Goal: Task Accomplishment & Management: Use online tool/utility

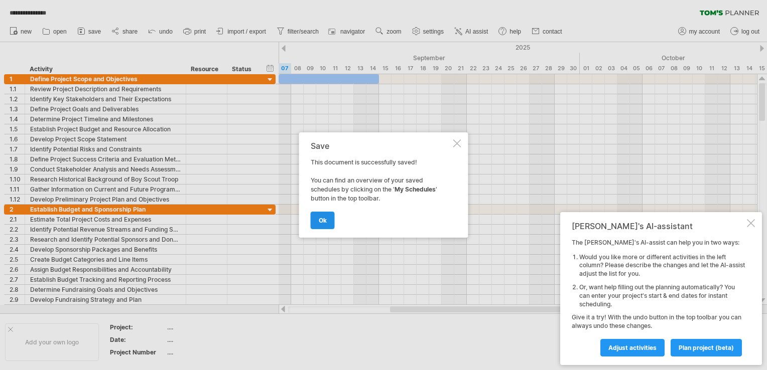
click at [318, 224] on link "ok" at bounding box center [323, 221] width 24 height 18
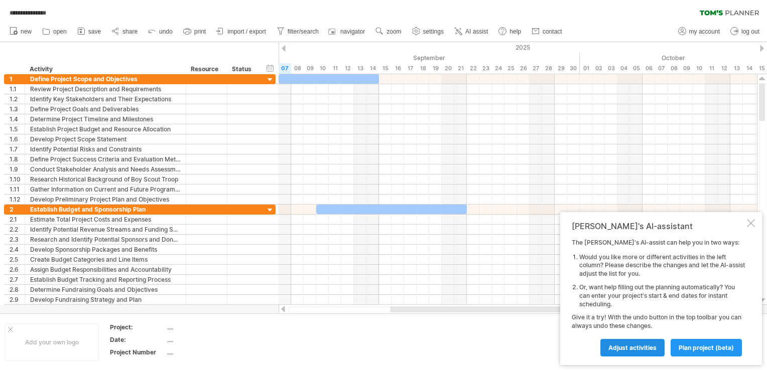
click at [630, 344] on span "Adjust activities" at bounding box center [632, 348] width 48 height 8
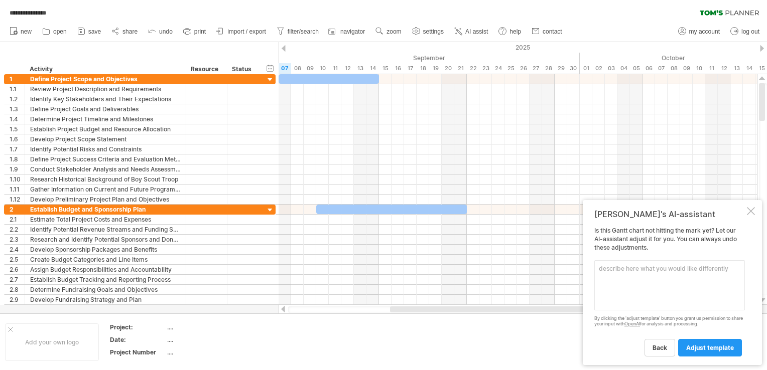
click at [630, 344] on div "back adjust template" at bounding box center [669, 344] width 150 height 26
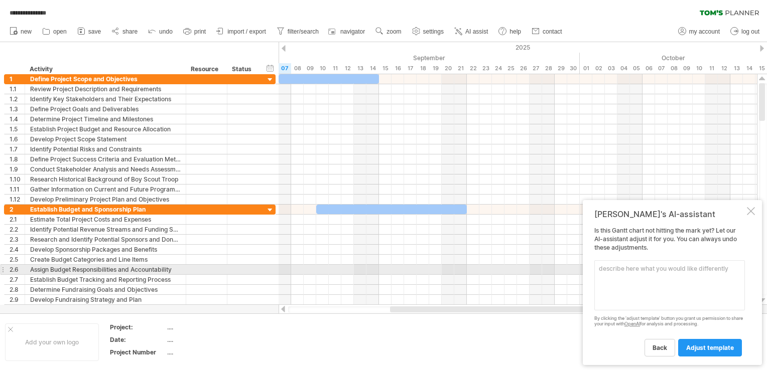
click at [607, 266] on textarea at bounding box center [669, 285] width 150 height 50
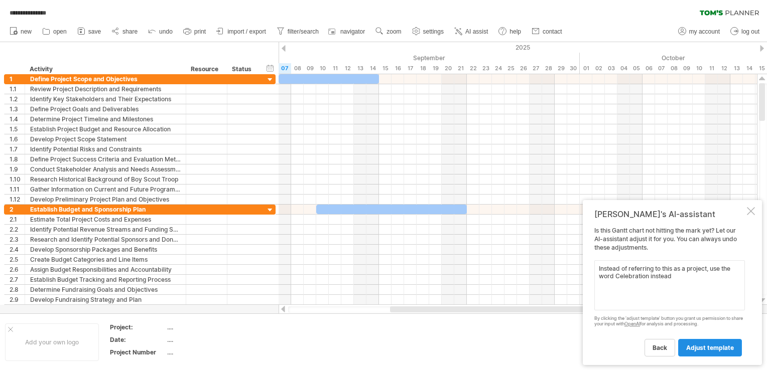
type textarea "Instead of referring to this as a project, use the word Celebration instead"
click at [714, 347] on span "adjust template" at bounding box center [710, 348] width 48 height 8
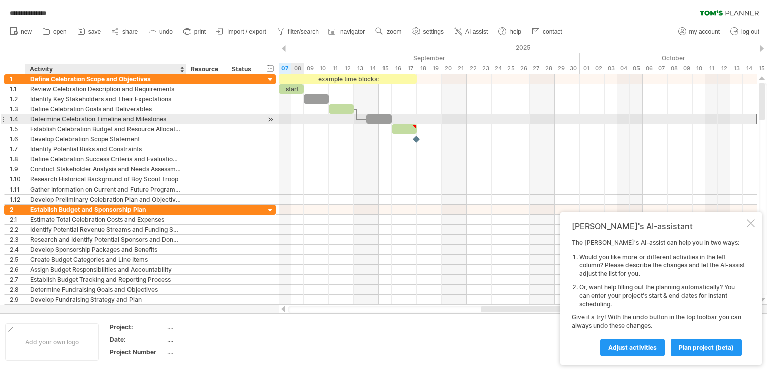
click at [95, 119] on div "Determine Celebration Timeline and Milestones" at bounding box center [105, 119] width 150 height 10
click at [95, 119] on input "**********" at bounding box center [105, 119] width 150 height 10
type input "**********"
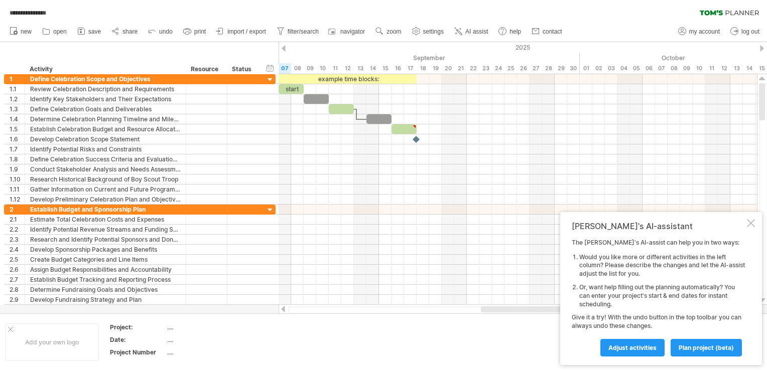
click at [277, 55] on div "hide start/end/duration show start/end/duration ******** Activity ******** Reso…" at bounding box center [139, 58] width 278 height 32
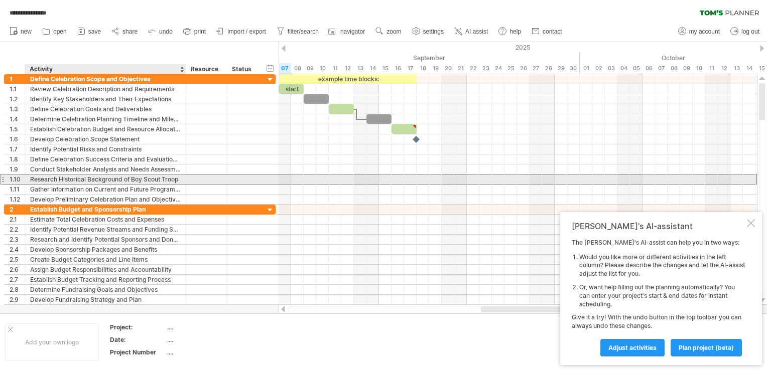
click at [181, 180] on div "**********" at bounding box center [105, 180] width 161 height 10
click at [179, 178] on div "Research Historical Background of Boy Scout Troop" at bounding box center [105, 180] width 150 height 10
type input "**********"
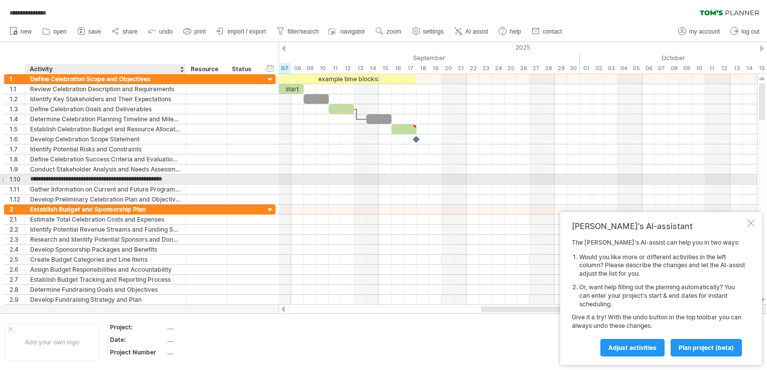
scroll to position [0, 11]
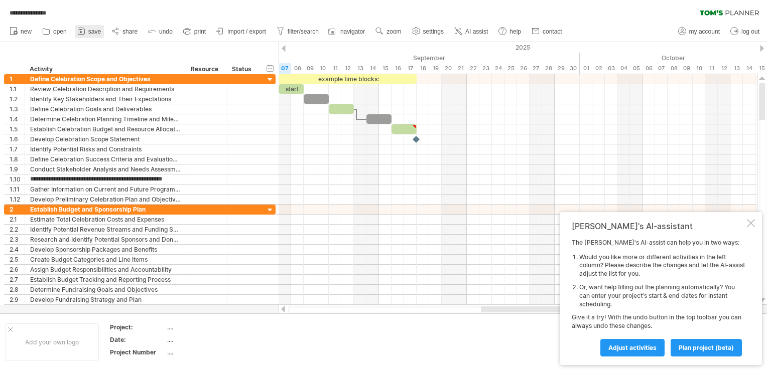
click at [94, 30] on span "save" at bounding box center [94, 31] width 13 height 7
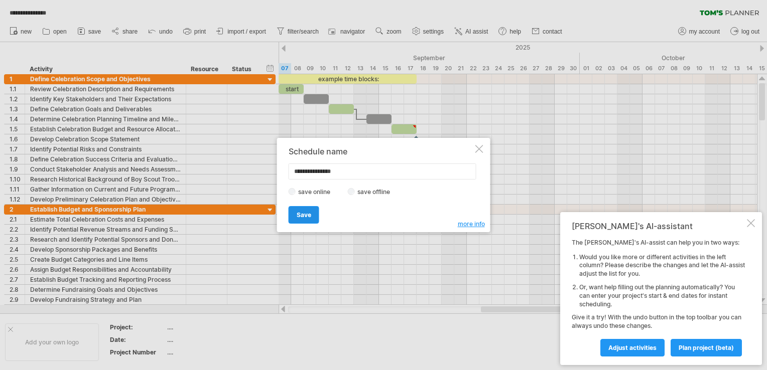
click at [303, 212] on span "Save" at bounding box center [303, 215] width 15 height 8
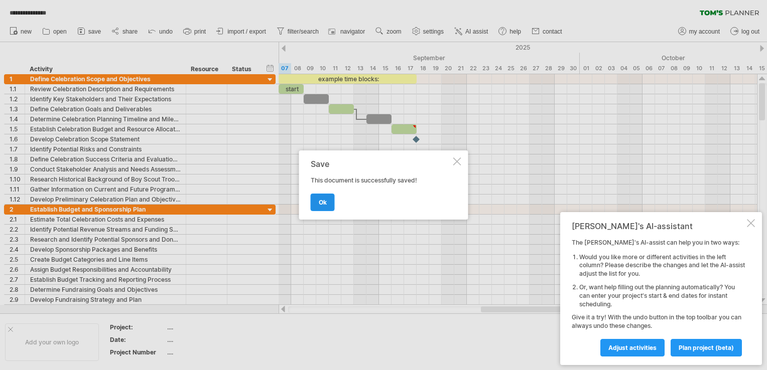
click at [322, 204] on span "ok" at bounding box center [323, 203] width 8 height 8
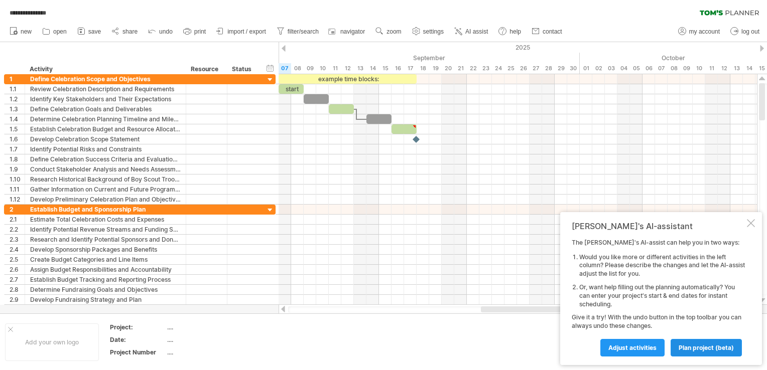
click at [708, 347] on span "plan project (beta)" at bounding box center [705, 348] width 55 height 8
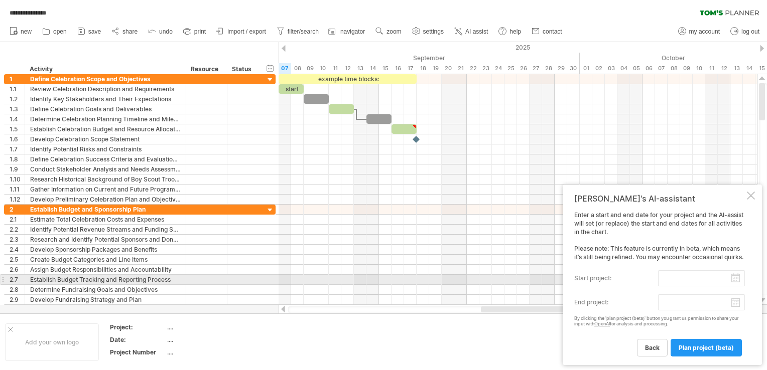
click at [736, 279] on input "start project:" at bounding box center [701, 278] width 87 height 16
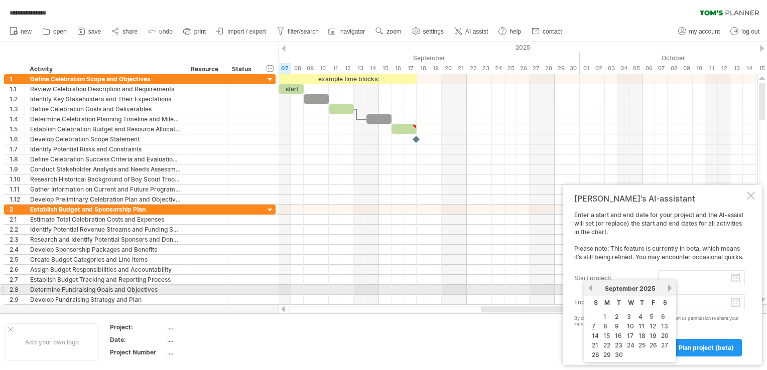
click at [668, 289] on link "next" at bounding box center [670, 288] width 8 height 8
click at [591, 287] on link "previous" at bounding box center [590, 288] width 8 height 8
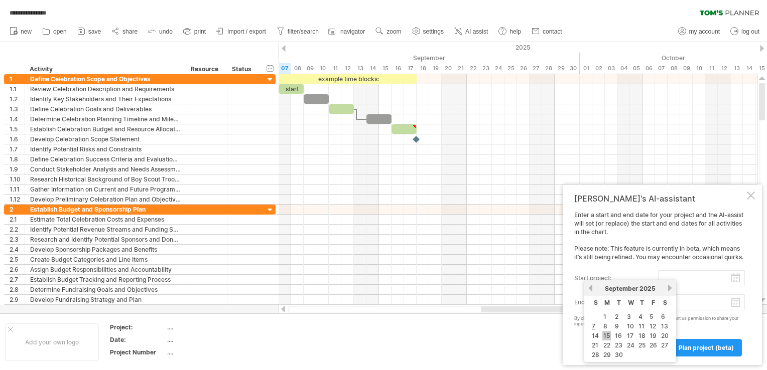
click at [606, 335] on link "15" at bounding box center [606, 336] width 9 height 10
type input "********"
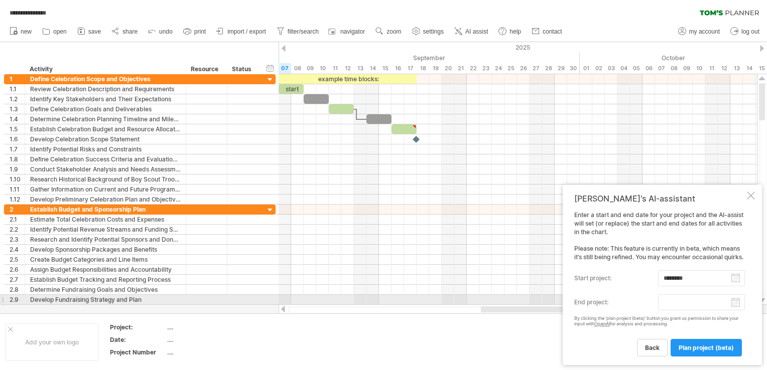
click at [733, 304] on body "**********" at bounding box center [383, 186] width 767 height 372
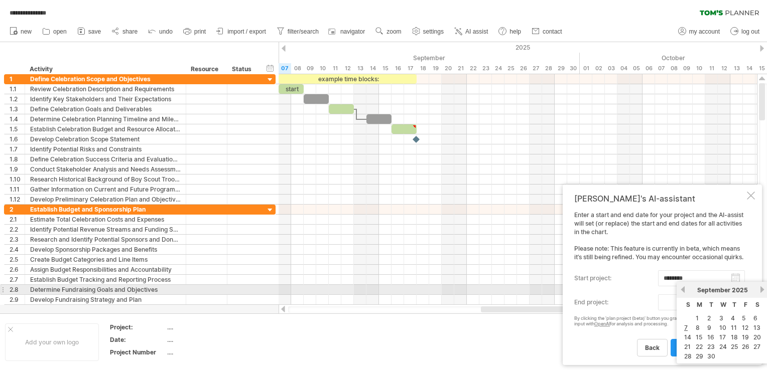
click at [761, 290] on link "next" at bounding box center [762, 290] width 8 height 8
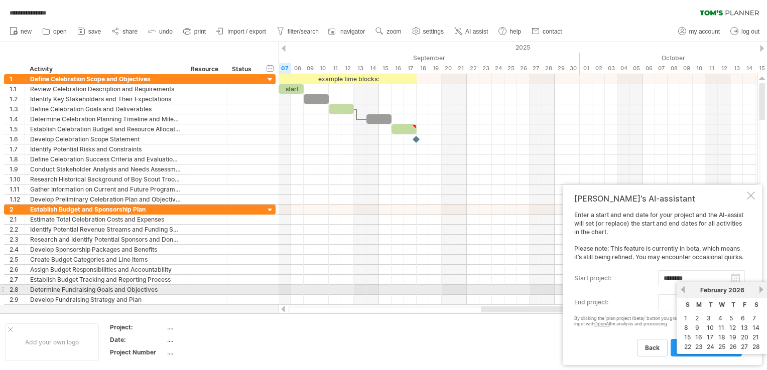
click at [761, 290] on link "next" at bounding box center [761, 290] width 8 height 8
click at [761, 290] on link "next" at bounding box center [762, 290] width 8 height 8
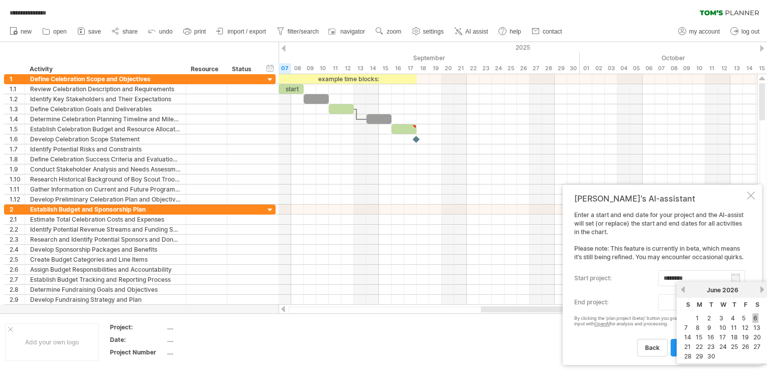
click at [753, 318] on link "6" at bounding box center [755, 319] width 6 height 10
type input "********"
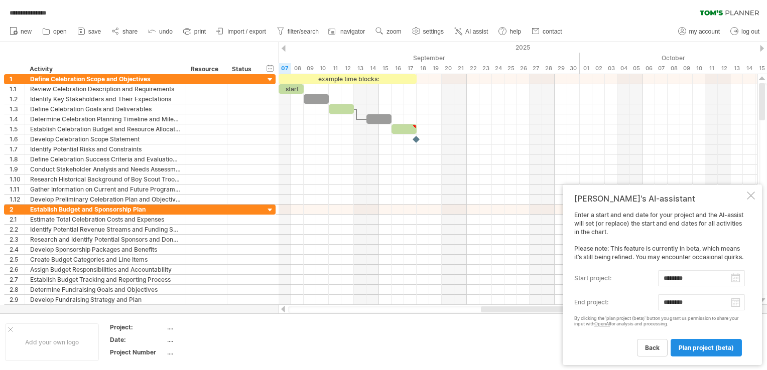
click at [704, 348] on span "plan project (beta)" at bounding box center [705, 348] width 55 height 8
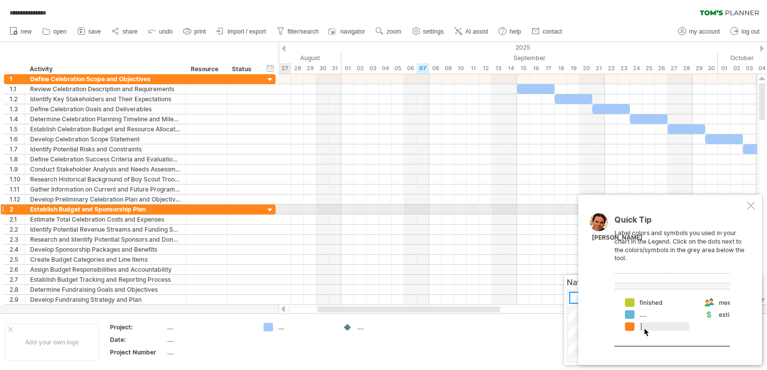
click at [751, 206] on div at bounding box center [750, 206] width 8 height 8
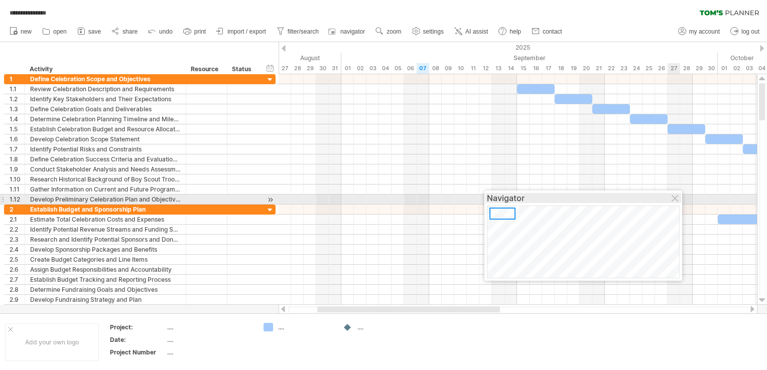
drag, startPoint x: 689, startPoint y: 282, endPoint x: 609, endPoint y: 198, distance: 116.0
click at [609, 198] on div "Navigator" at bounding box center [583, 198] width 193 height 10
click at [673, 198] on div at bounding box center [675, 199] width 8 height 8
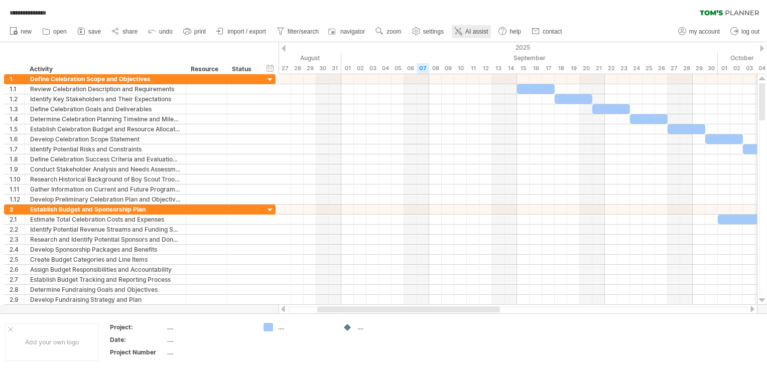
click at [473, 29] on span "AI assist" at bounding box center [476, 31] width 23 height 7
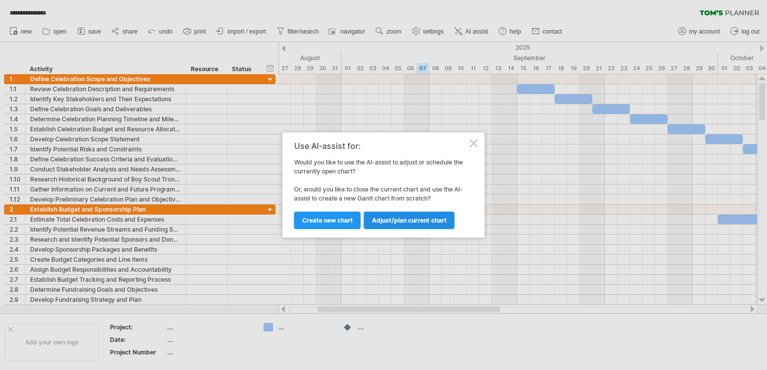
click at [409, 218] on span "Adjust/plan current chart" at bounding box center [409, 221] width 75 height 8
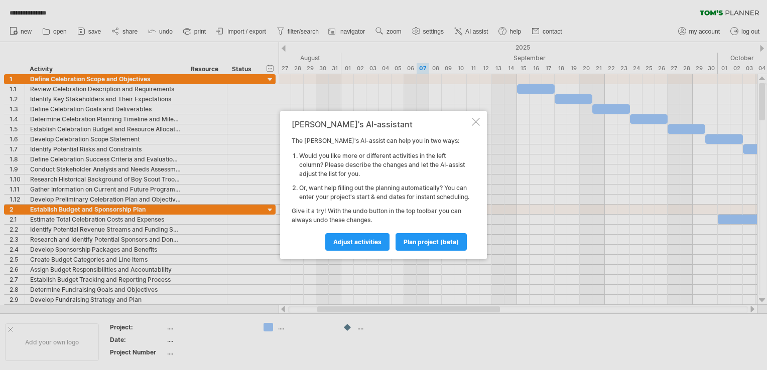
click at [474, 119] on div at bounding box center [476, 122] width 8 height 8
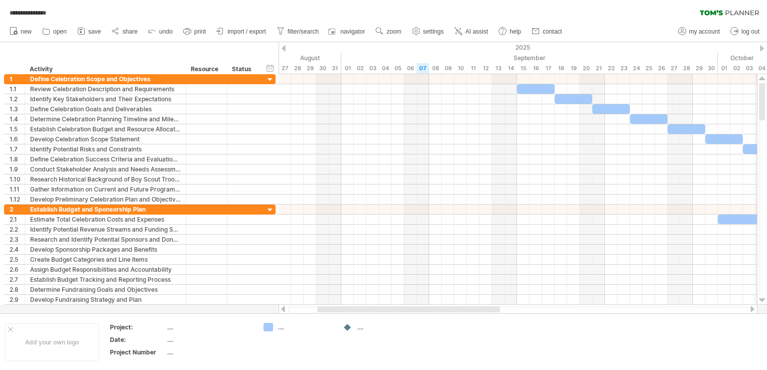
click at [283, 51] on div at bounding box center [283, 48] width 4 height 7
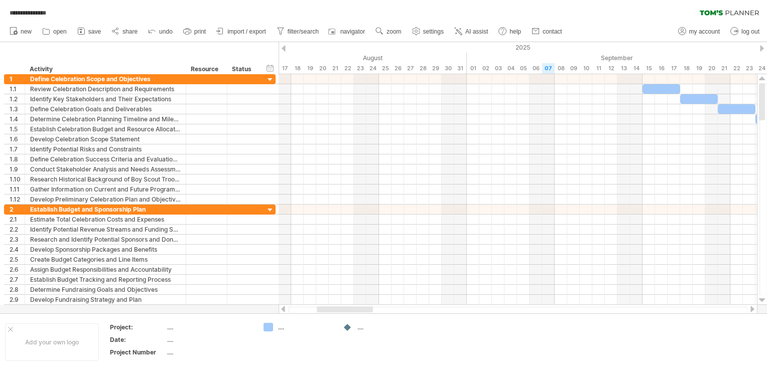
click at [762, 48] on div at bounding box center [762, 48] width 4 height 7
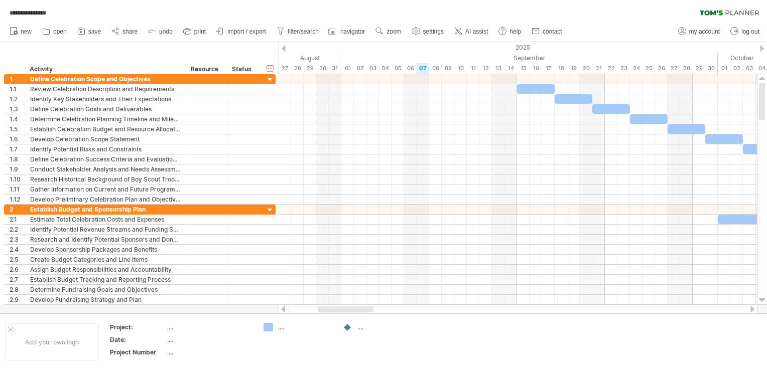
click at [762, 48] on div at bounding box center [762, 48] width 4 height 7
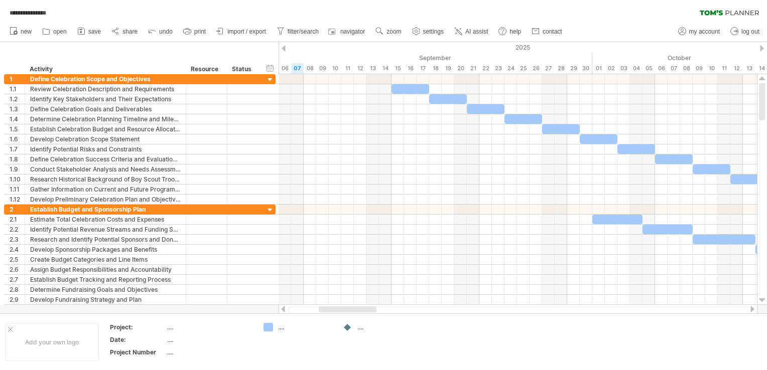
click at [762, 48] on div at bounding box center [762, 48] width 4 height 7
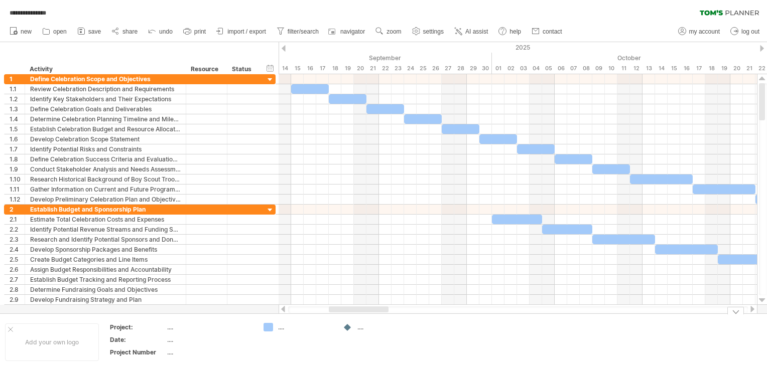
click at [371, 314] on div "**********" at bounding box center [383, 185] width 767 height 370
click at [359, 328] on div "...." at bounding box center [384, 327] width 55 height 9
click at [346, 326] on div "**********" at bounding box center [383, 185] width 767 height 370
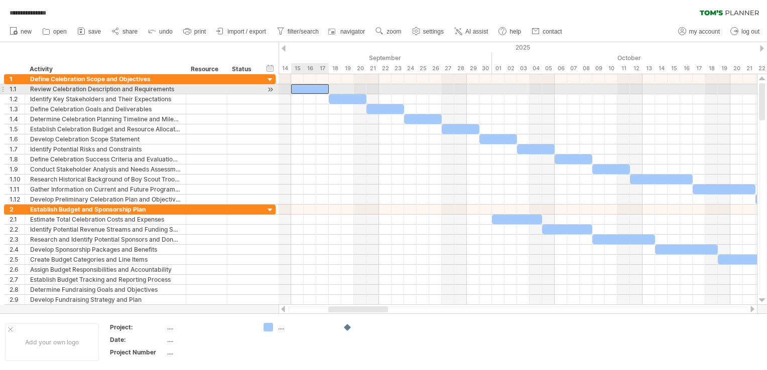
click at [313, 88] on div at bounding box center [310, 89] width 38 height 10
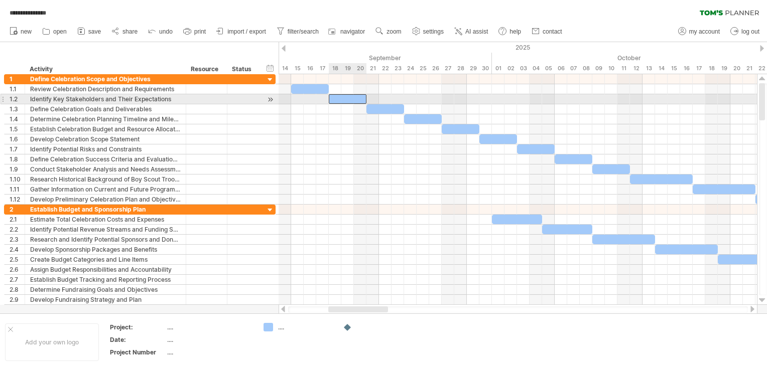
click at [341, 98] on div at bounding box center [348, 99] width 38 height 10
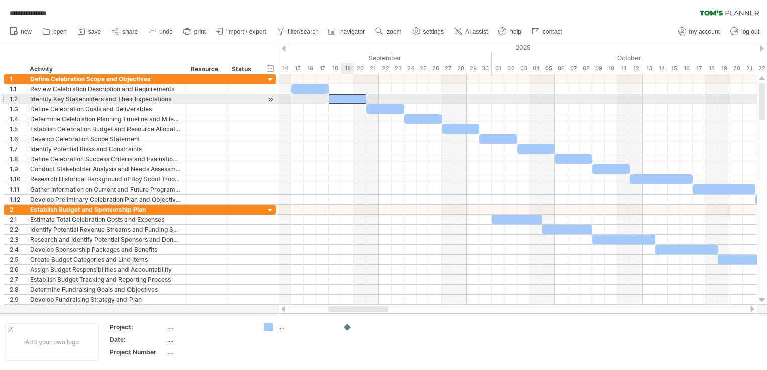
click at [341, 98] on div at bounding box center [348, 99] width 38 height 10
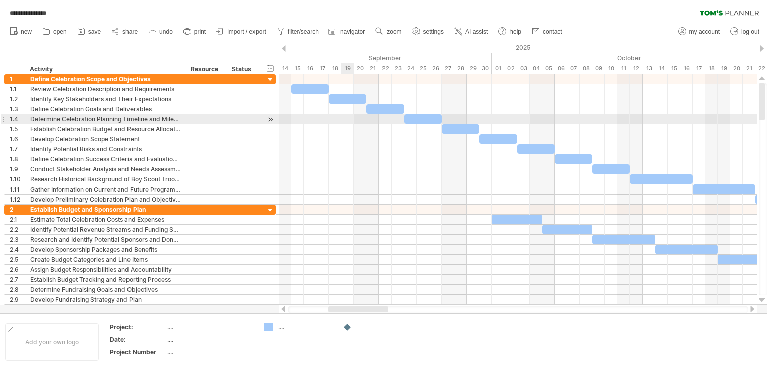
click at [343, 117] on div at bounding box center [517, 119] width 478 height 10
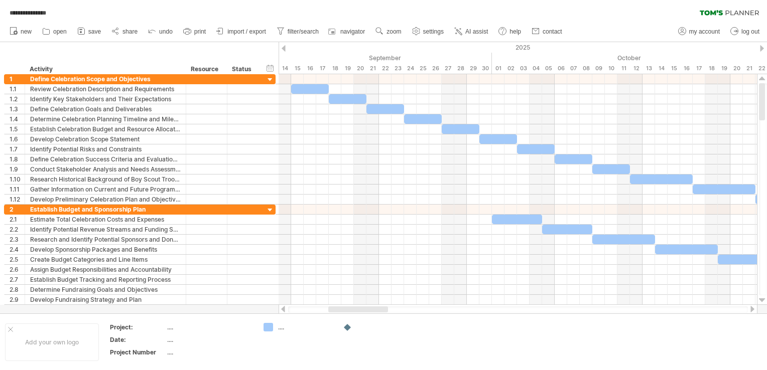
click at [538, 309] on div at bounding box center [518, 310] width 460 height 7
click at [466, 308] on div at bounding box center [518, 310] width 460 height 7
click at [402, 309] on div at bounding box center [518, 310] width 460 height 7
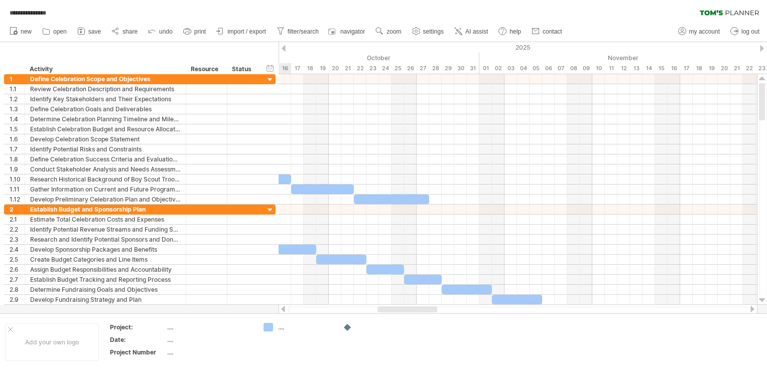
drag, startPoint x: 368, startPoint y: 309, endPoint x: 417, endPoint y: 309, distance: 49.2
click at [417, 309] on div at bounding box center [407, 310] width 60 height 6
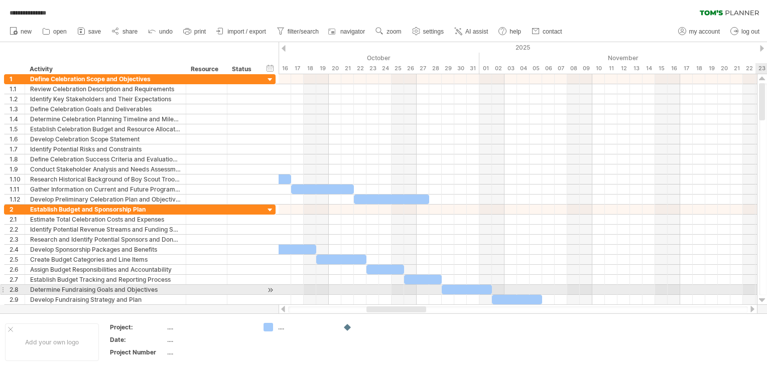
click at [762, 286] on div at bounding box center [763, 189] width 8 height 212
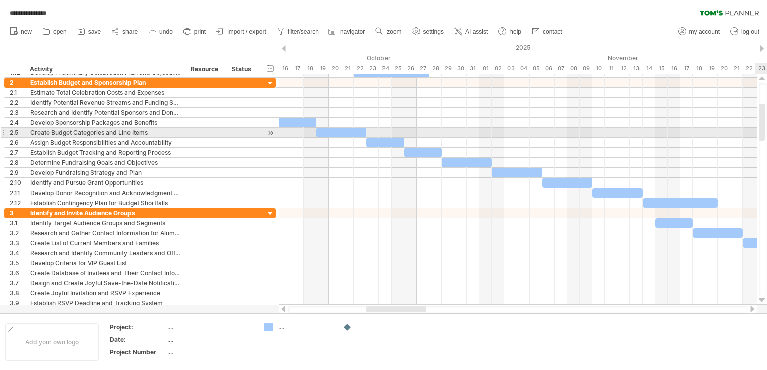
drag, startPoint x: 763, startPoint y: 112, endPoint x: 765, endPoint y: 133, distance: 20.7
click at [765, 133] on div at bounding box center [762, 122] width 6 height 37
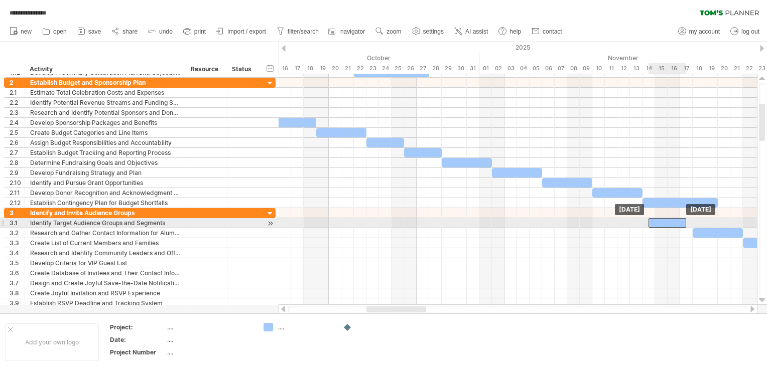
drag, startPoint x: 672, startPoint y: 222, endPoint x: 667, endPoint y: 222, distance: 5.0
click at [667, 222] on div at bounding box center [667, 223] width 38 height 10
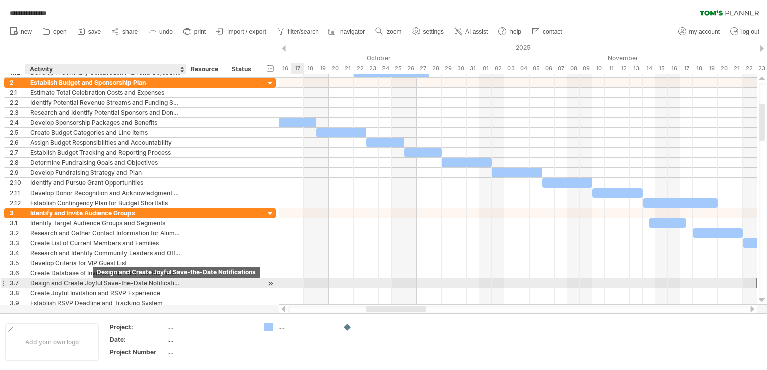
click at [93, 281] on div "Design and Create Joyful Save-the-Date Notifications" at bounding box center [105, 283] width 150 height 10
click at [0, 0] on input "**********" at bounding box center [0, 0] width 0 height 0
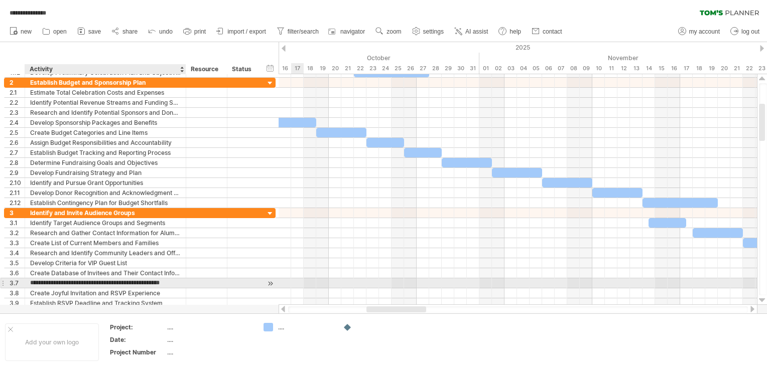
type input "**********"
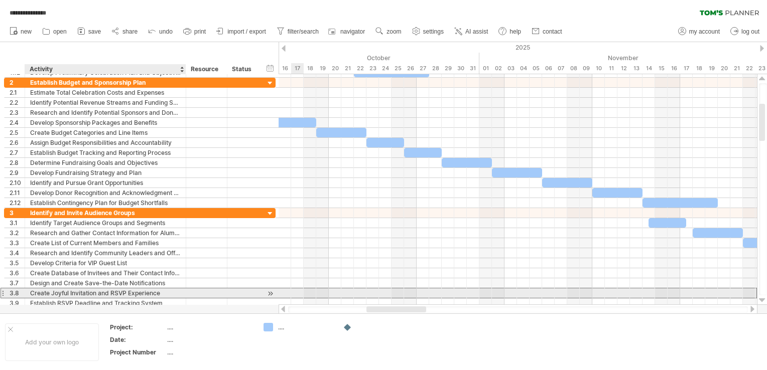
click at [58, 289] on div "Create Joyful Invitation and RSVP Experience" at bounding box center [105, 293] width 150 height 10
click at [58, 289] on input "**********" at bounding box center [105, 293] width 150 height 10
type input "**********"
click at [143, 290] on input "**********" at bounding box center [105, 293] width 150 height 10
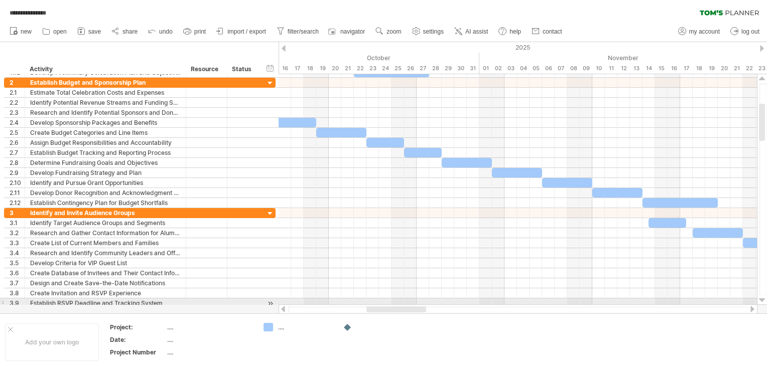
click at [761, 300] on div at bounding box center [762, 300] width 7 height 8
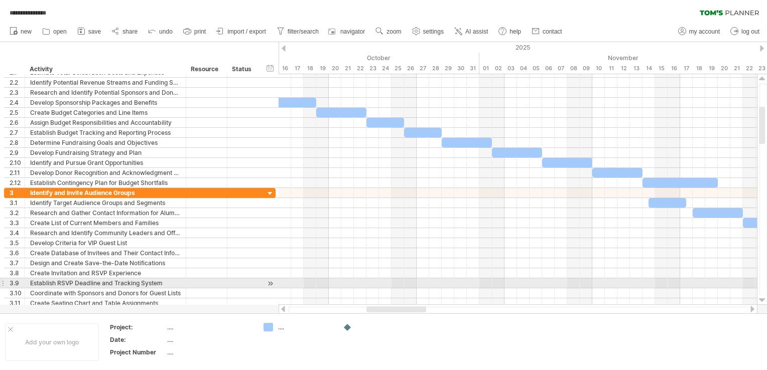
click at [761, 300] on div at bounding box center [762, 300] width 7 height 8
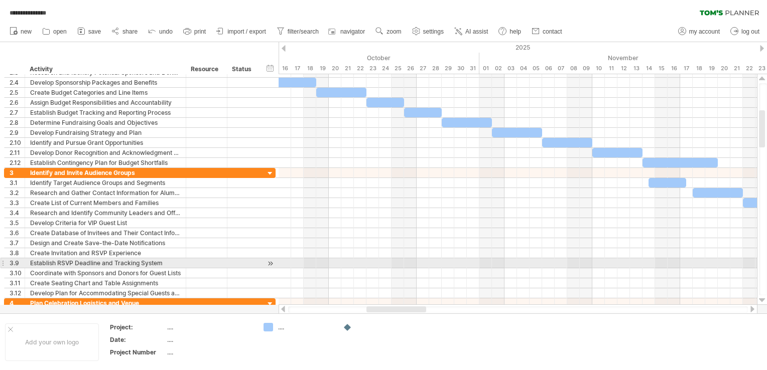
click at [761, 300] on div at bounding box center [762, 300] width 7 height 8
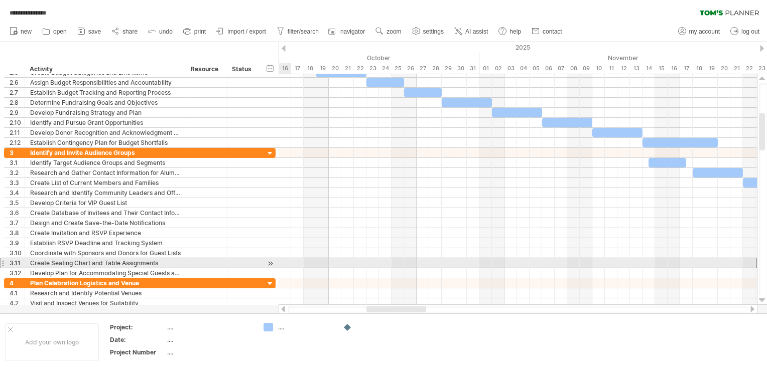
click at [2, 261] on div at bounding box center [3, 263] width 4 height 11
click at [3, 261] on div at bounding box center [3, 263] width 4 height 11
click at [39, 262] on div "Create Seating Chart and Table Assignments" at bounding box center [105, 263] width 150 height 10
click at [39, 262] on input "**********" at bounding box center [105, 263] width 150 height 10
click at [4, 260] on div at bounding box center [3, 263] width 4 height 11
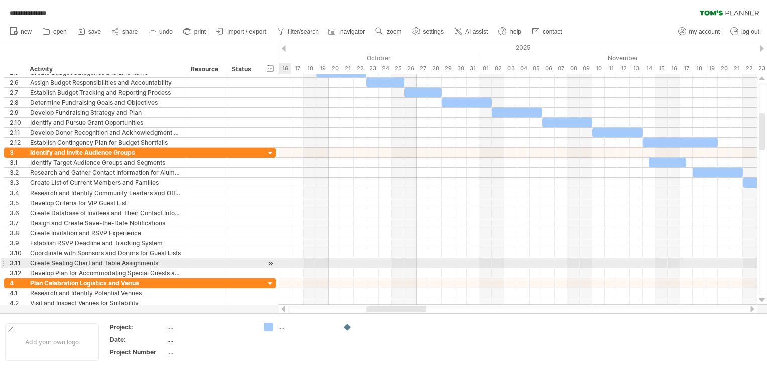
click at [4, 260] on div at bounding box center [3, 263] width 4 height 11
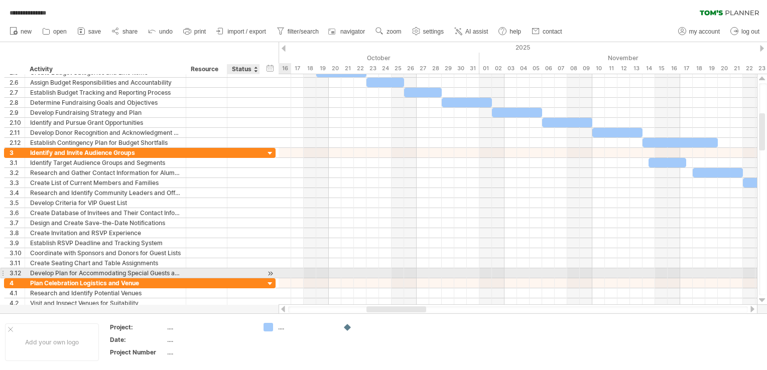
click at [269, 272] on div at bounding box center [270, 273] width 10 height 11
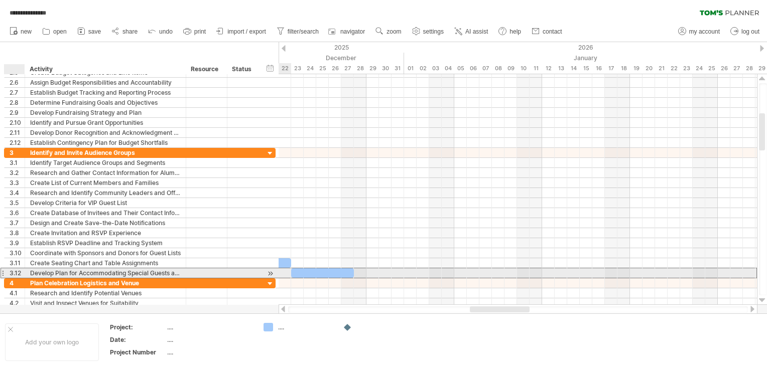
click at [14, 271] on div "3.12" at bounding box center [17, 273] width 15 height 10
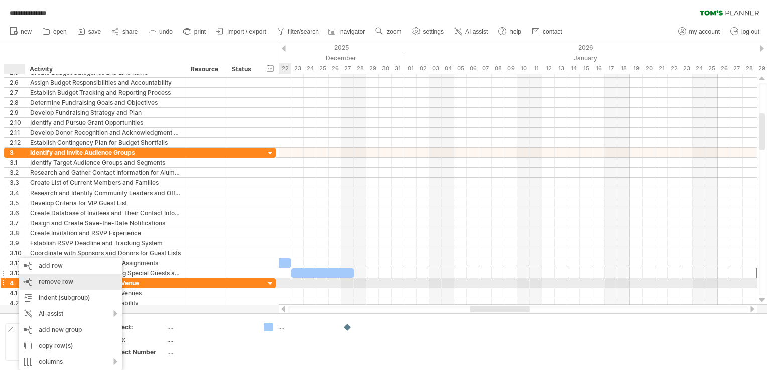
click at [53, 286] on div "remove row remove selected rows" at bounding box center [70, 282] width 103 height 16
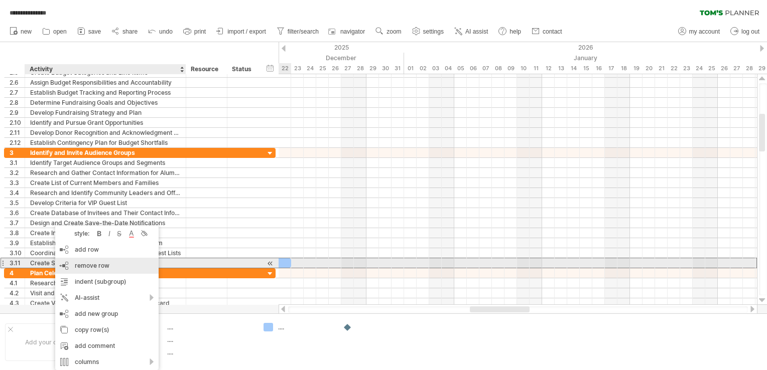
click at [82, 265] on span "remove row" at bounding box center [92, 266] width 35 height 8
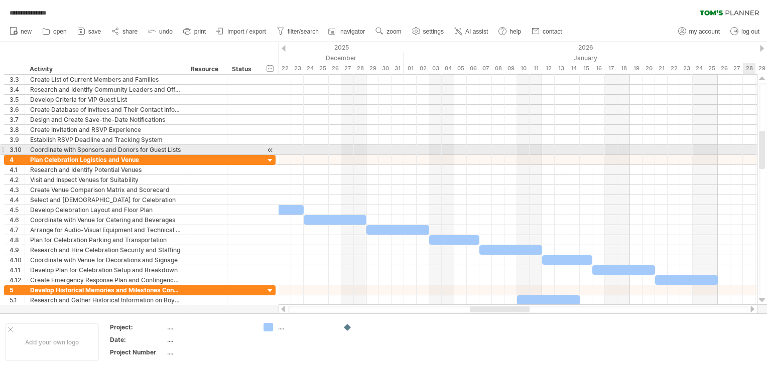
drag, startPoint x: 762, startPoint y: 142, endPoint x: 764, endPoint y: 159, distance: 17.2
click at [764, 159] on div at bounding box center [762, 150] width 6 height 38
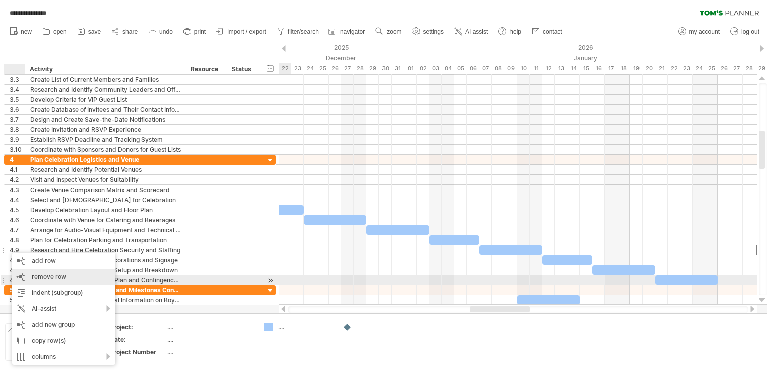
click at [38, 280] on div "remove row remove selected rows" at bounding box center [63, 277] width 103 height 16
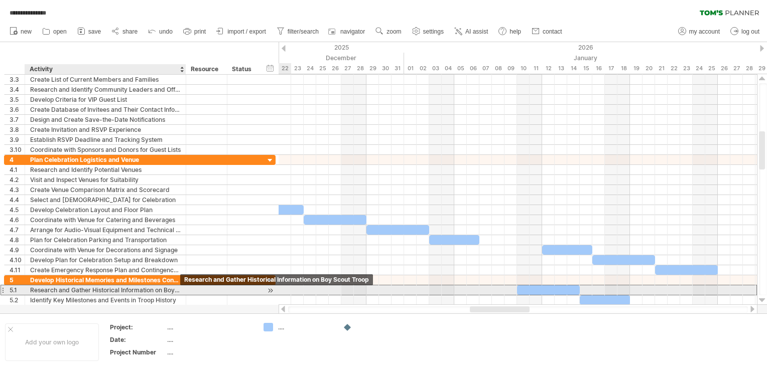
click at [175, 289] on div "Research and Gather Historical Information on Boy Scout Troop" at bounding box center [105, 290] width 150 height 10
click at [0, 0] on input "**********" at bounding box center [0, 0] width 0 height 0
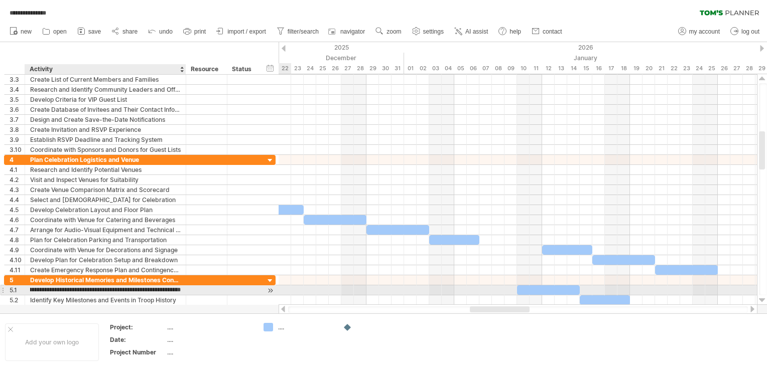
scroll to position [0, 37]
type input "**********"
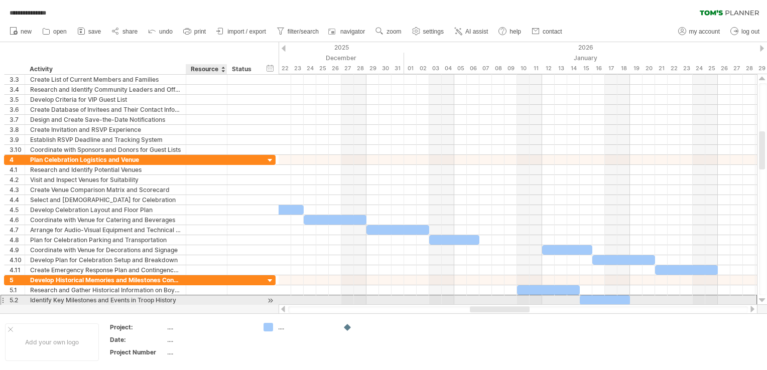
click at [196, 296] on div at bounding box center [206, 300] width 31 height 10
click at [761, 298] on div at bounding box center [762, 300] width 7 height 8
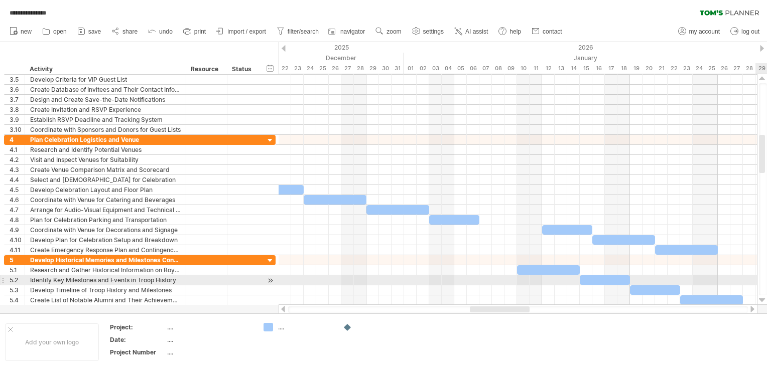
click at [761, 298] on div at bounding box center [762, 300] width 7 height 8
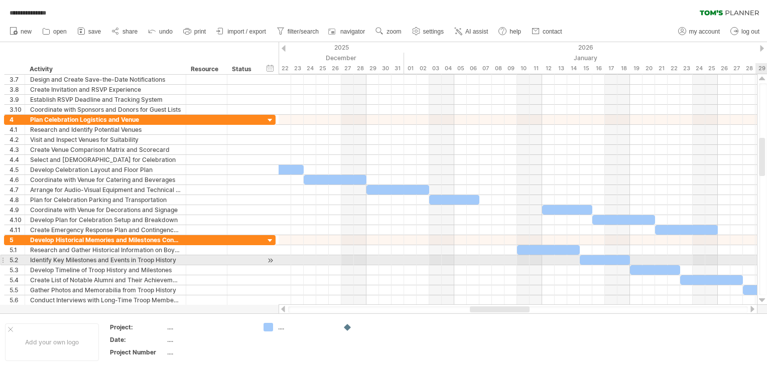
click at [761, 298] on div at bounding box center [762, 300] width 7 height 8
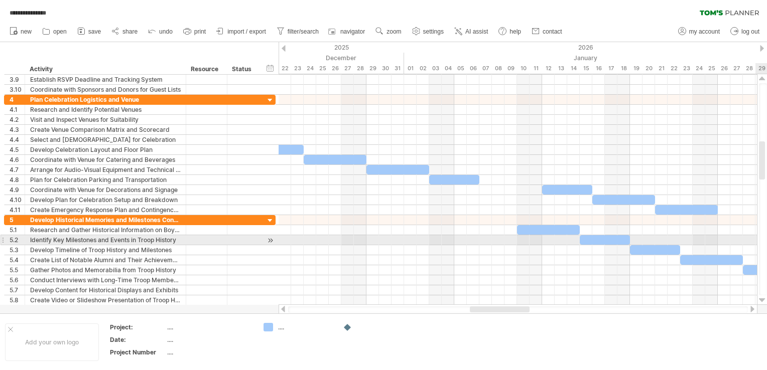
click at [761, 298] on div at bounding box center [762, 300] width 7 height 8
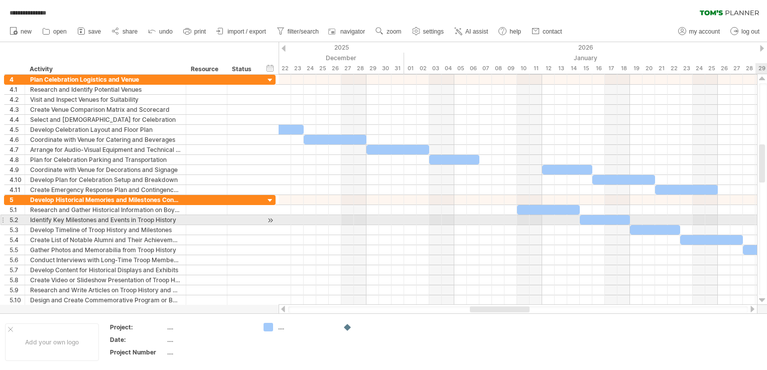
click at [761, 298] on div at bounding box center [762, 300] width 7 height 8
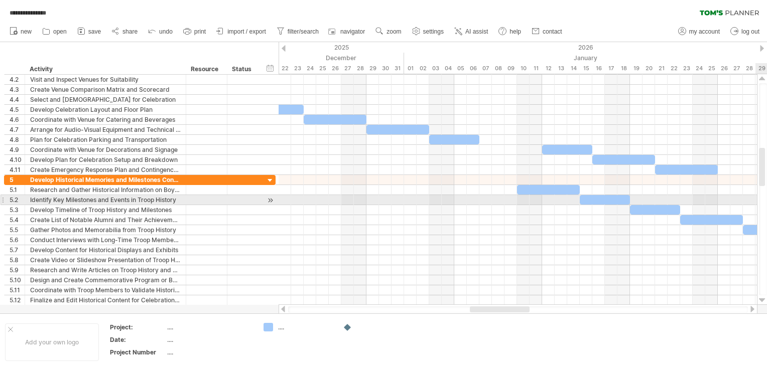
click at [761, 298] on div at bounding box center [762, 300] width 7 height 8
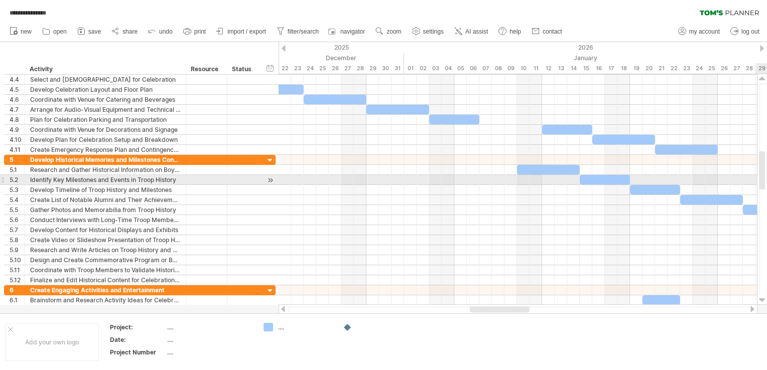
click at [761, 298] on div at bounding box center [762, 300] width 7 height 8
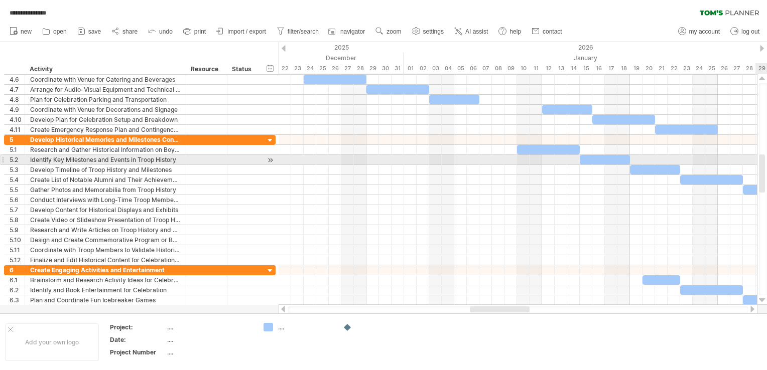
click at [761, 298] on div at bounding box center [762, 300] width 7 height 8
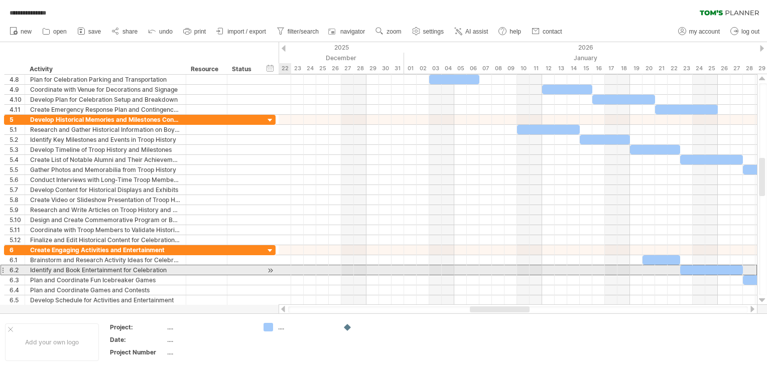
click at [5, 267] on div "6.2" at bounding box center [15, 270] width 21 height 10
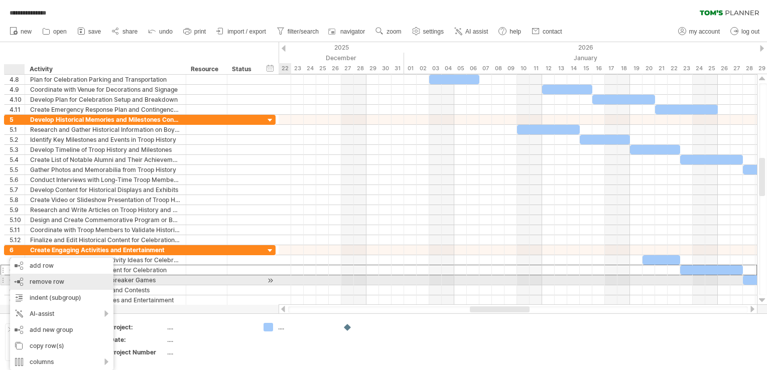
click at [39, 283] on span "remove row" at bounding box center [47, 282] width 35 height 8
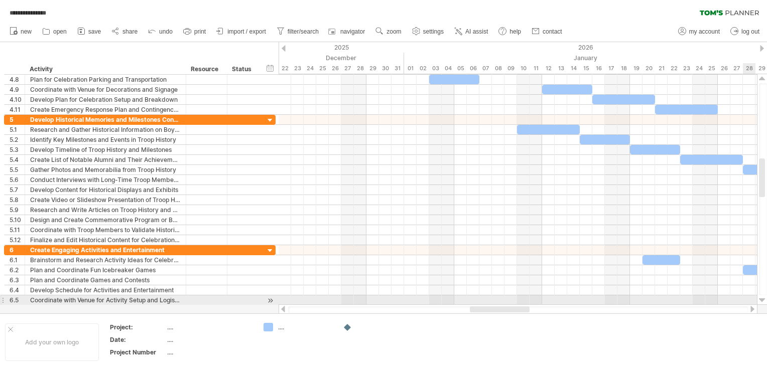
click at [762, 299] on div at bounding box center [762, 300] width 7 height 8
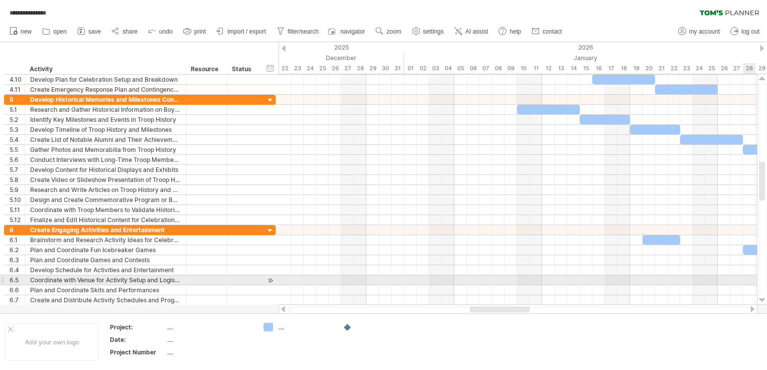
click at [762, 299] on div at bounding box center [762, 300] width 7 height 8
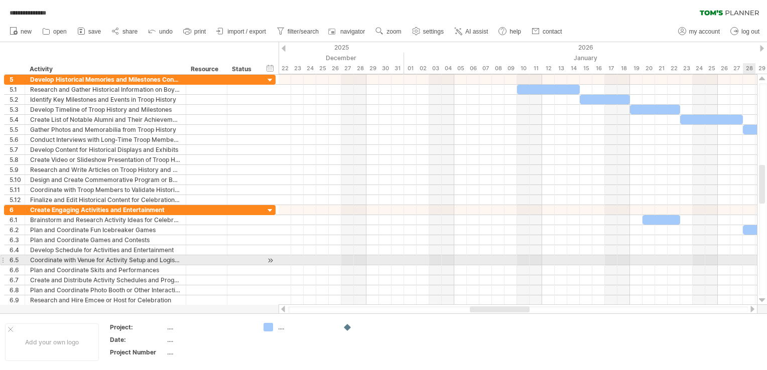
click at [762, 299] on div at bounding box center [762, 300] width 7 height 8
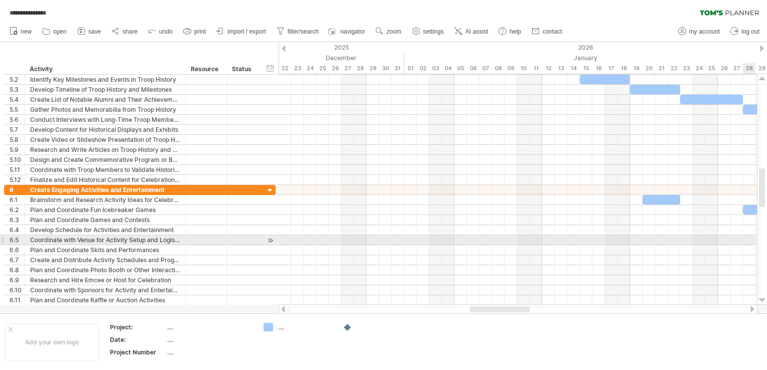
click at [762, 299] on div at bounding box center [762, 300] width 7 height 8
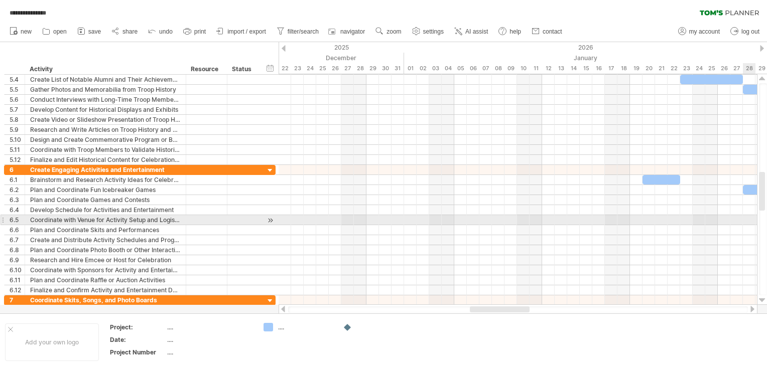
click at [762, 299] on div at bounding box center [762, 300] width 7 height 8
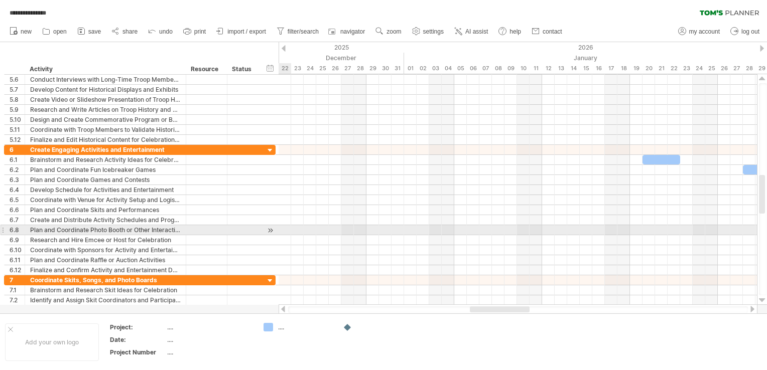
click at [6, 227] on div "6.8" at bounding box center [15, 230] width 21 height 10
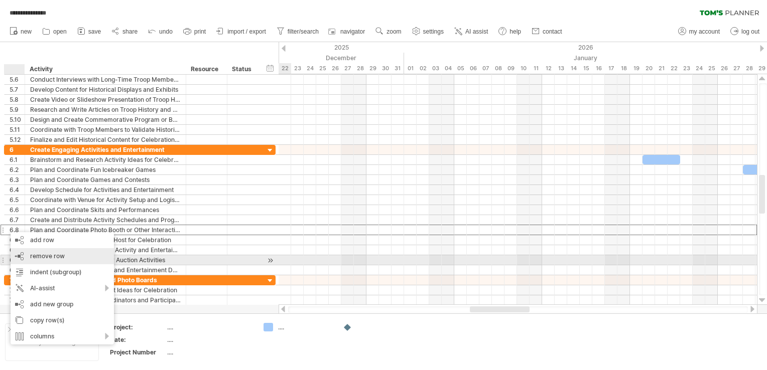
click at [34, 257] on span "remove row" at bounding box center [47, 256] width 35 height 8
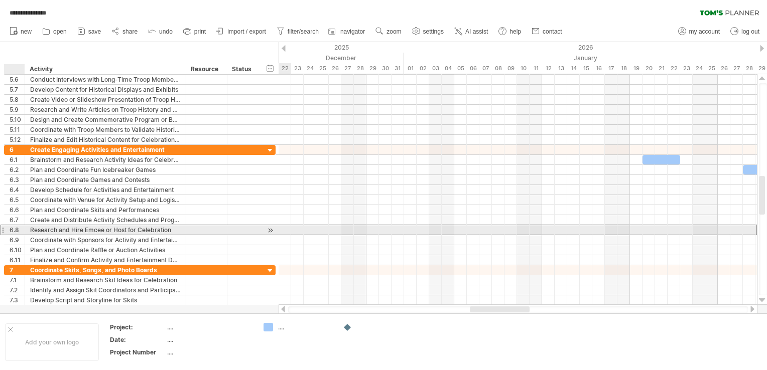
click at [32, 228] on div "Research and Hire Emcee or Host for Celebration" at bounding box center [105, 230] width 150 height 10
type input "**********"
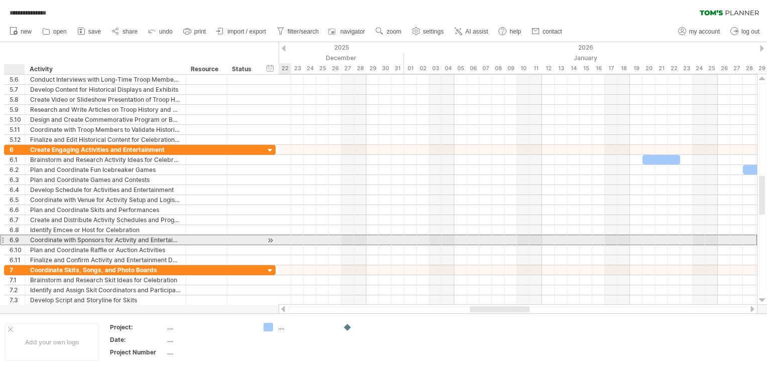
click at [7, 238] on div "6.9" at bounding box center [15, 240] width 21 height 10
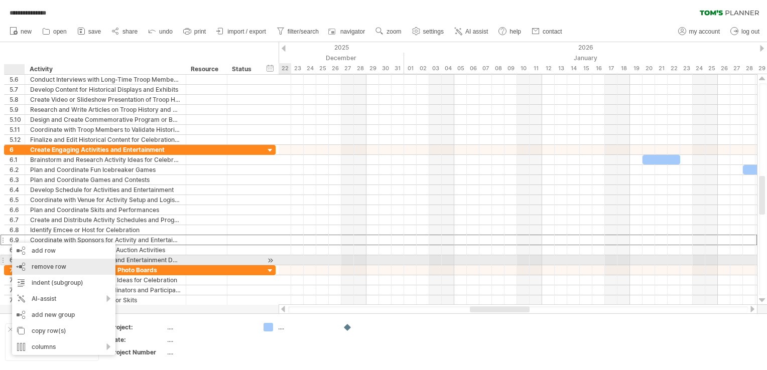
click at [44, 264] on span "remove row" at bounding box center [49, 267] width 35 height 8
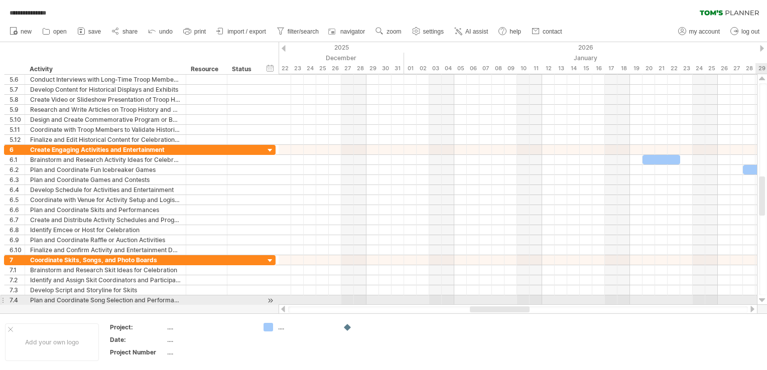
click at [763, 300] on div at bounding box center [762, 300] width 7 height 8
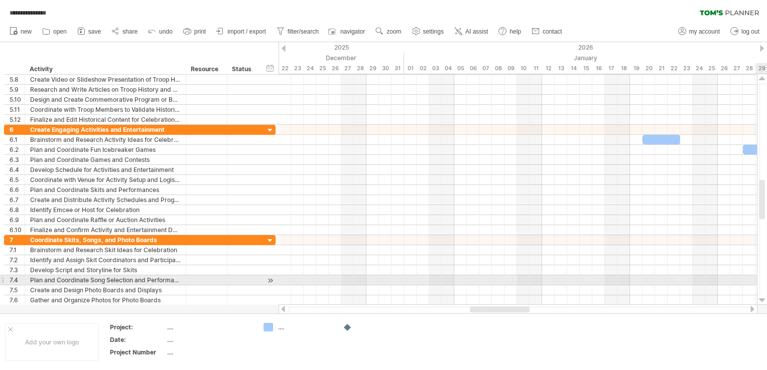
click at [763, 300] on div at bounding box center [762, 300] width 7 height 8
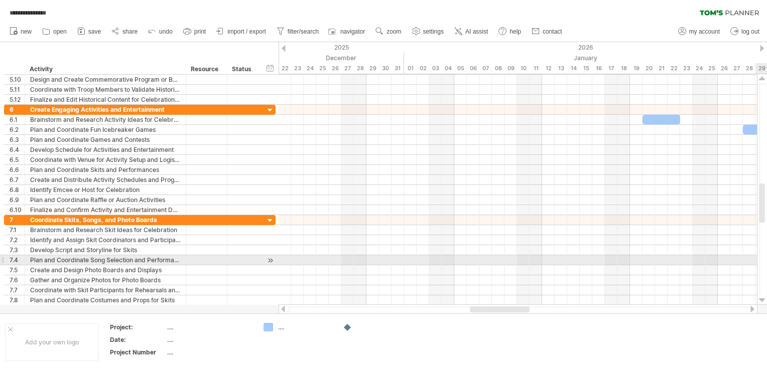
click at [763, 300] on div at bounding box center [762, 300] width 7 height 8
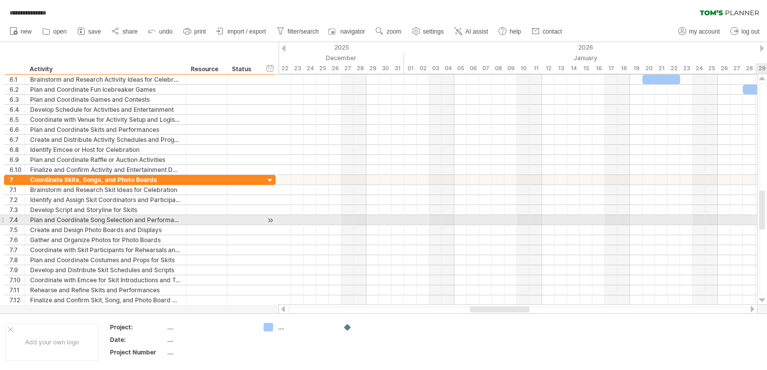
click at [763, 300] on div at bounding box center [762, 300] width 7 height 8
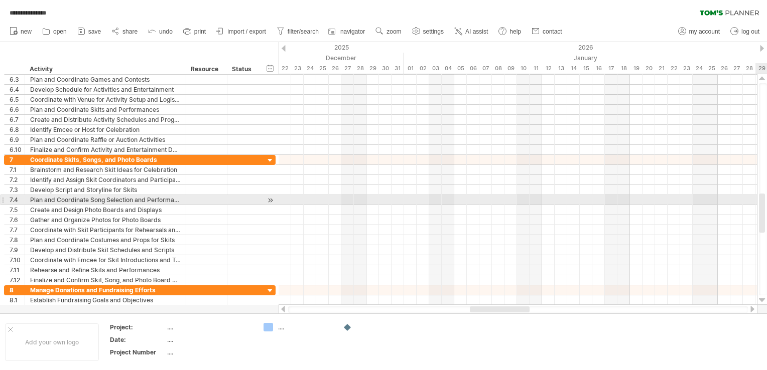
click at [763, 300] on div at bounding box center [762, 300] width 7 height 8
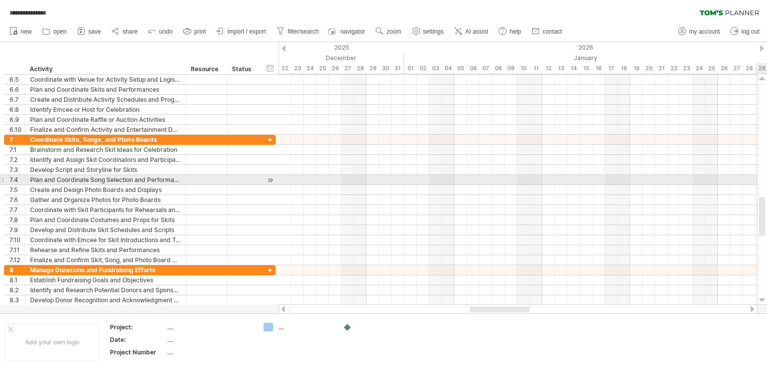
click at [763, 300] on div at bounding box center [762, 300] width 7 height 8
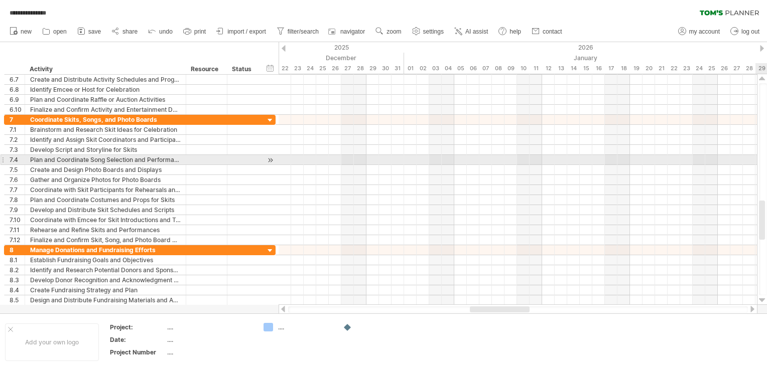
click at [763, 300] on div at bounding box center [762, 300] width 7 height 8
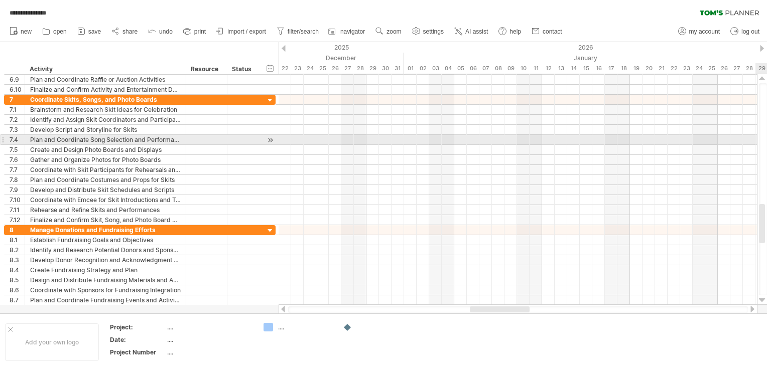
click at [763, 300] on div at bounding box center [762, 300] width 7 height 8
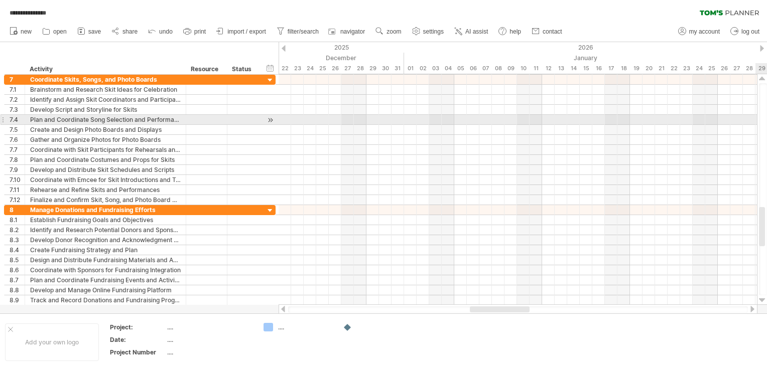
click at [763, 300] on div at bounding box center [762, 300] width 7 height 8
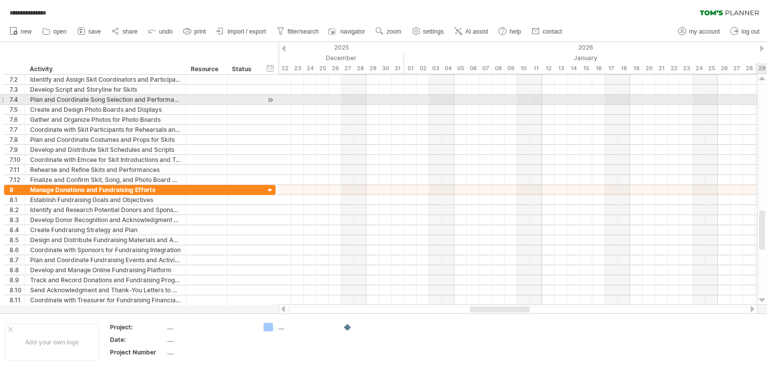
click at [763, 300] on div at bounding box center [762, 300] width 7 height 8
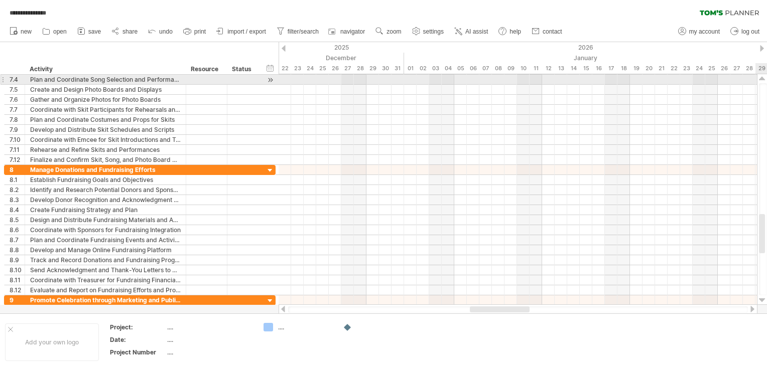
click at [763, 300] on div at bounding box center [762, 300] width 7 height 8
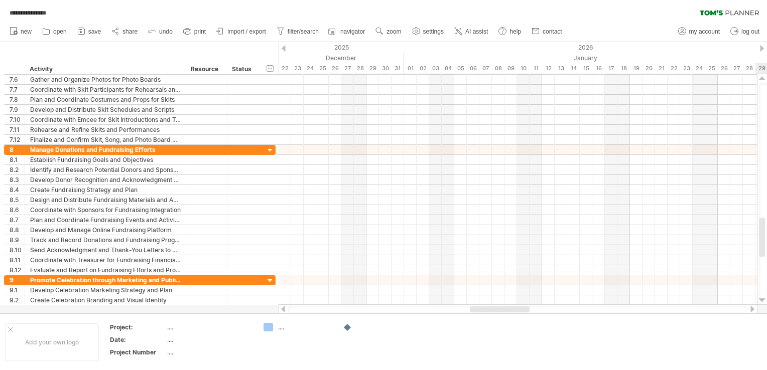
click at [763, 300] on div at bounding box center [762, 300] width 7 height 8
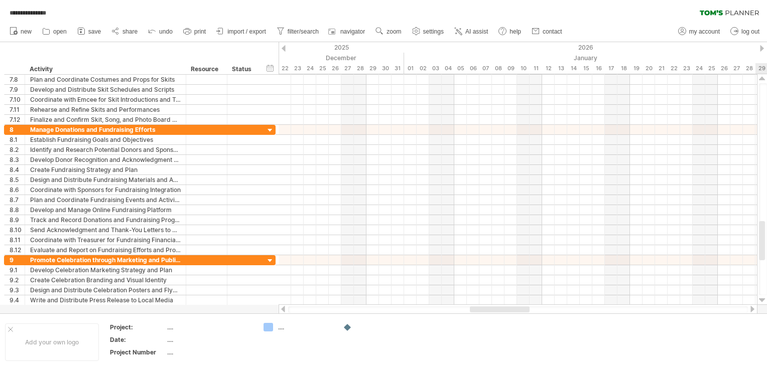
click at [763, 300] on div at bounding box center [762, 300] width 7 height 8
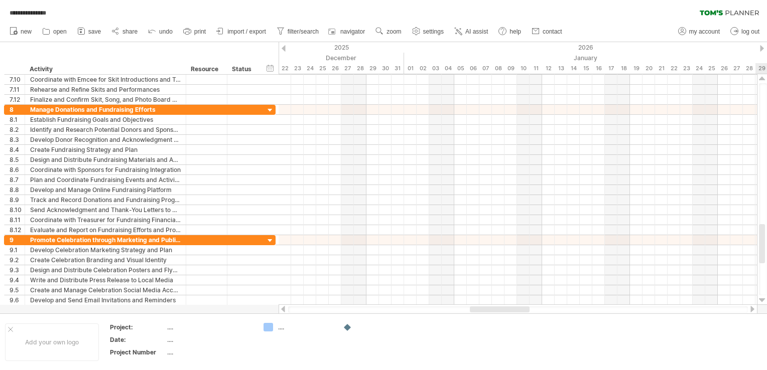
click at [763, 300] on div at bounding box center [762, 300] width 7 height 8
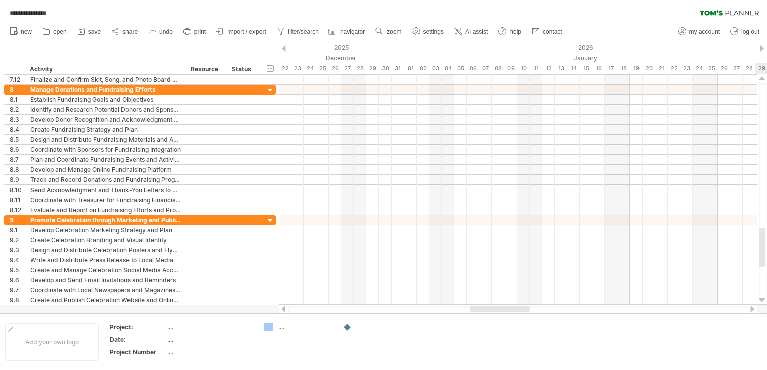
click at [763, 300] on div at bounding box center [762, 300] width 7 height 8
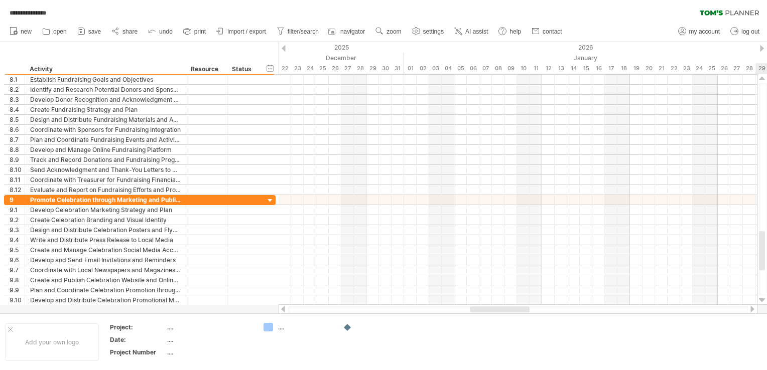
click at [763, 300] on div at bounding box center [762, 300] width 7 height 8
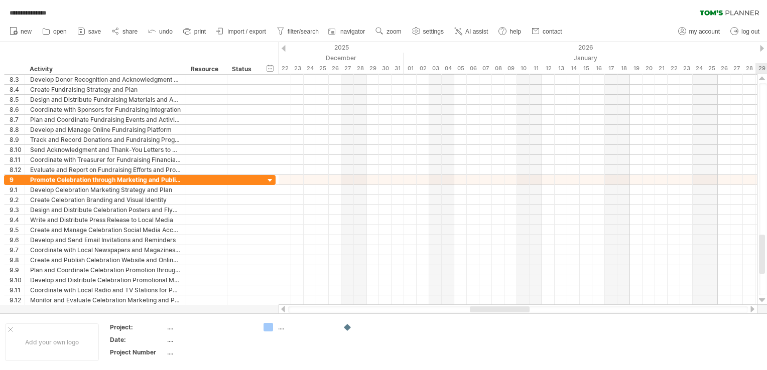
click at [763, 300] on div at bounding box center [762, 300] width 7 height 8
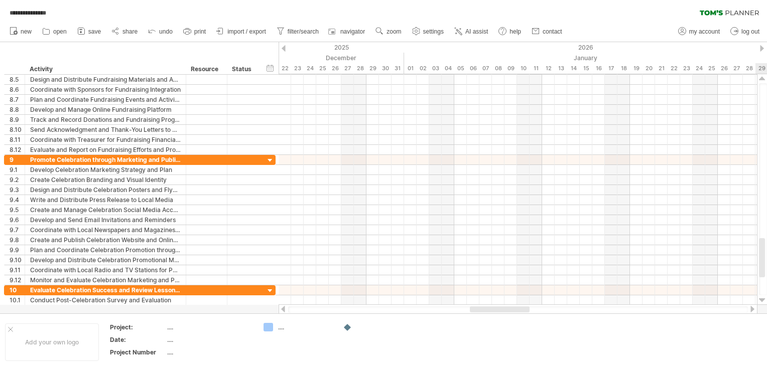
click at [763, 300] on div at bounding box center [762, 300] width 7 height 8
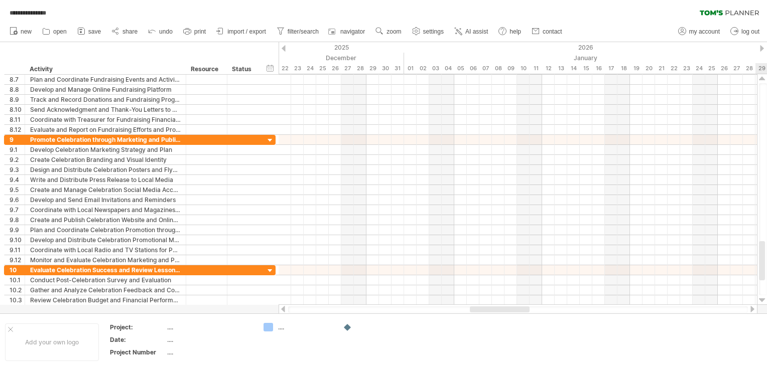
click at [763, 300] on div at bounding box center [762, 300] width 7 height 8
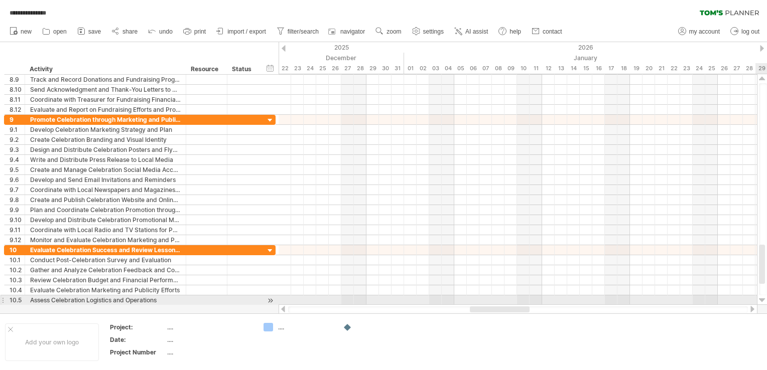
click at [762, 299] on div at bounding box center [762, 300] width 7 height 8
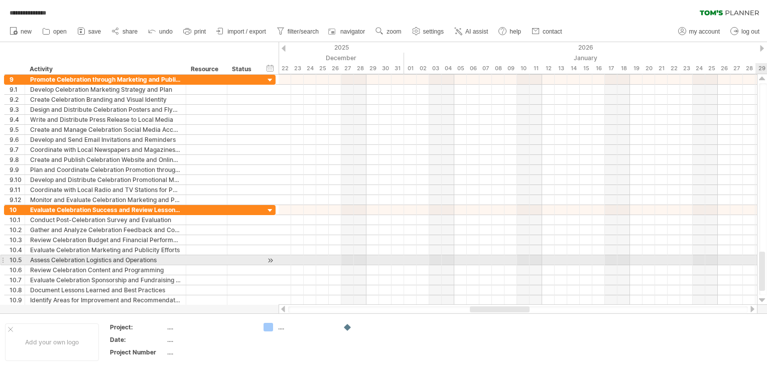
click at [762, 299] on div at bounding box center [762, 300] width 7 height 8
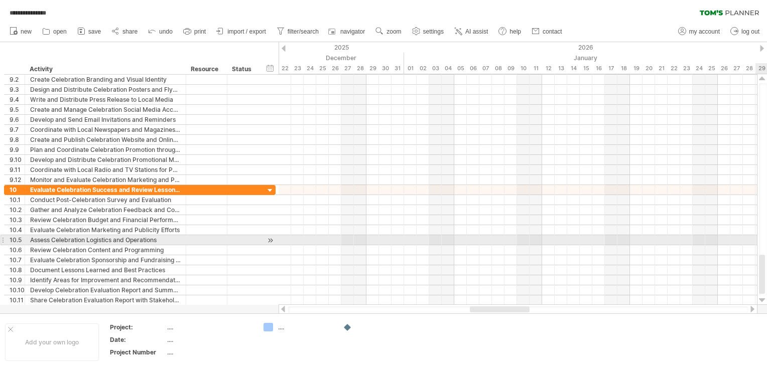
click at [762, 299] on div at bounding box center [762, 300] width 7 height 8
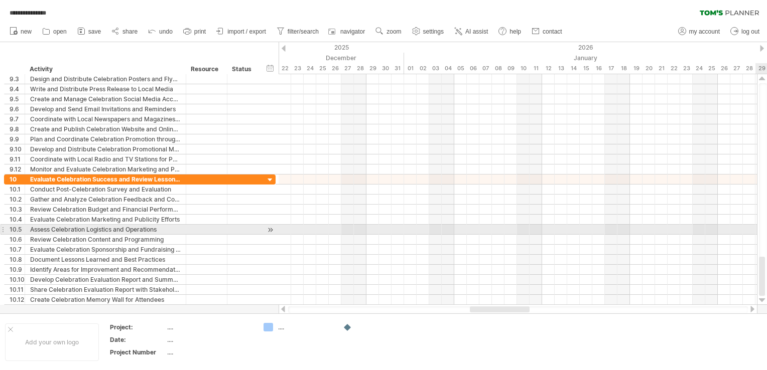
click at [762, 299] on div at bounding box center [762, 300] width 7 height 8
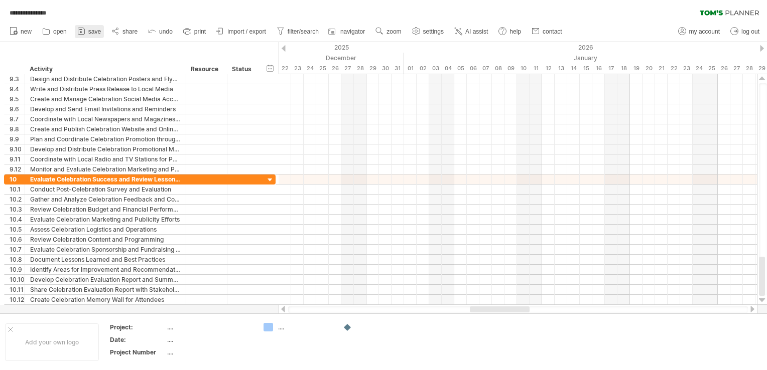
click at [90, 31] on span "save" at bounding box center [94, 31] width 13 height 7
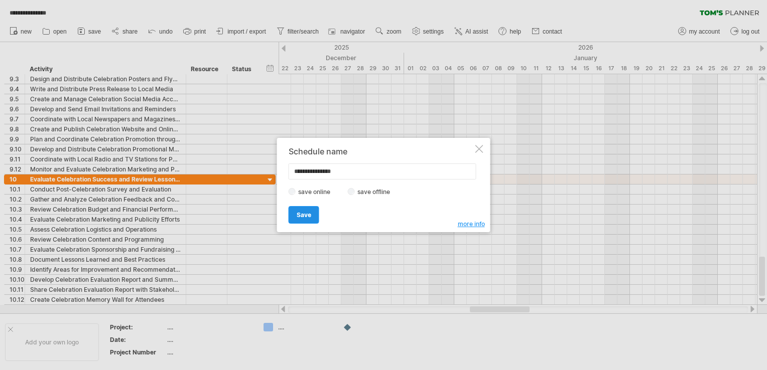
click at [300, 215] on span "Save" at bounding box center [303, 215] width 15 height 8
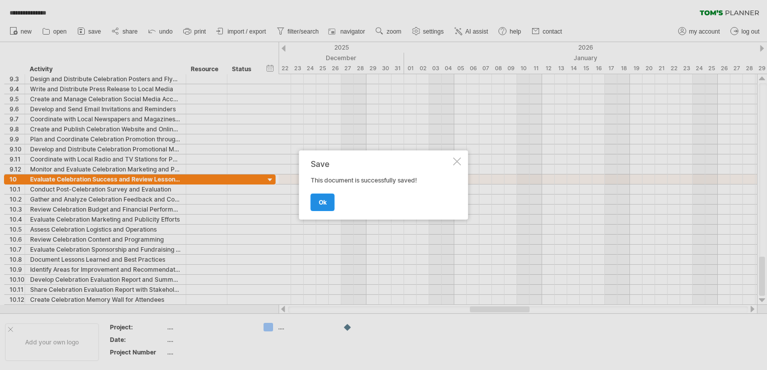
click at [323, 201] on span "ok" at bounding box center [323, 203] width 8 height 8
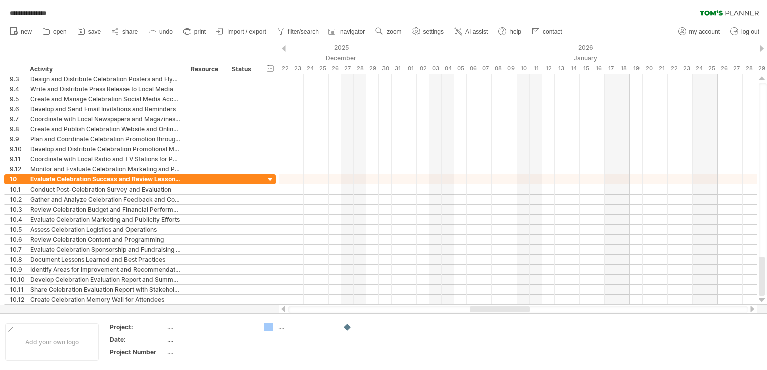
click at [658, 309] on div at bounding box center [518, 310] width 460 height 7
click at [682, 311] on div at bounding box center [518, 310] width 460 height 7
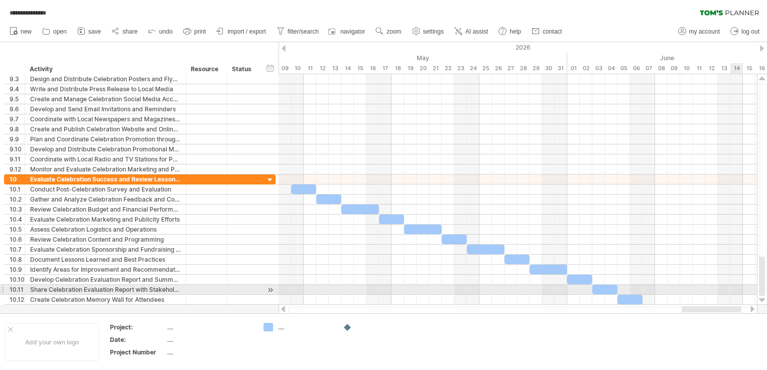
drag, startPoint x: 521, startPoint y: 309, endPoint x: 733, endPoint y: 288, distance: 212.7
click at [733, 288] on div "**********" at bounding box center [383, 185] width 767 height 370
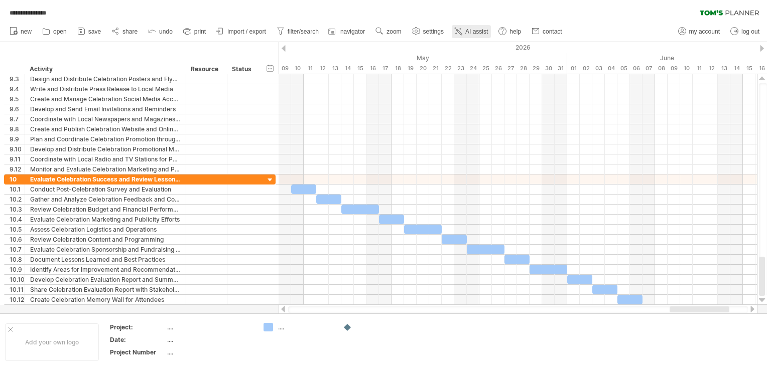
click at [478, 30] on span "AI assist" at bounding box center [476, 31] width 23 height 7
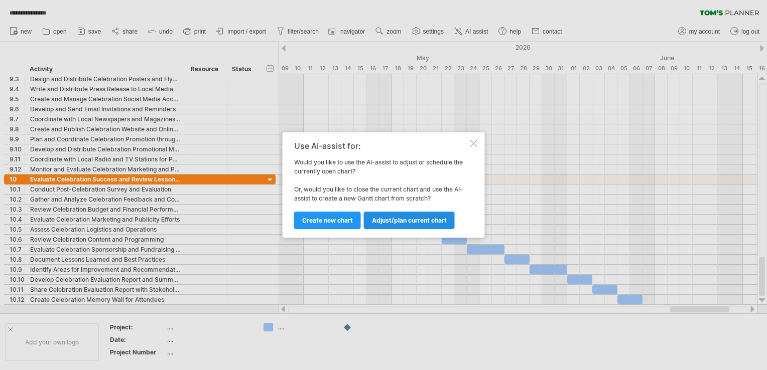
click at [412, 216] on link "Adjust/plan current chart" at bounding box center [409, 221] width 91 height 18
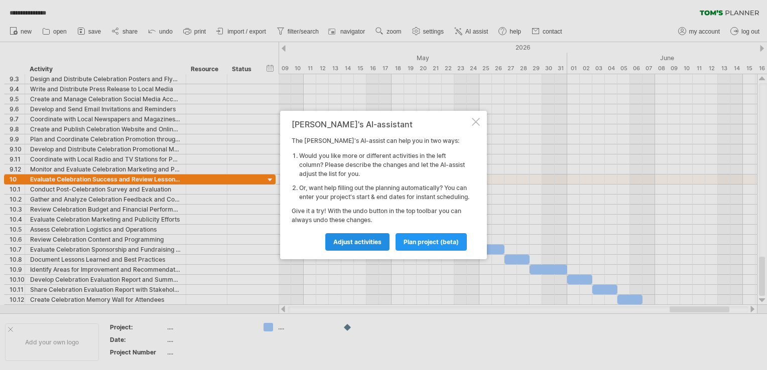
click at [355, 245] on span "Adjust activities" at bounding box center [357, 242] width 48 height 8
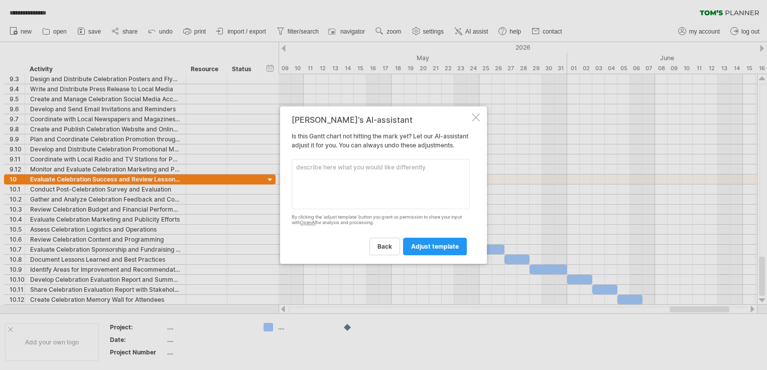
click at [329, 182] on textarea at bounding box center [380, 184] width 178 height 50
type textarea "Celebration day will be [DATE]"
click at [439, 250] on span "adjust template" at bounding box center [435, 247] width 48 height 8
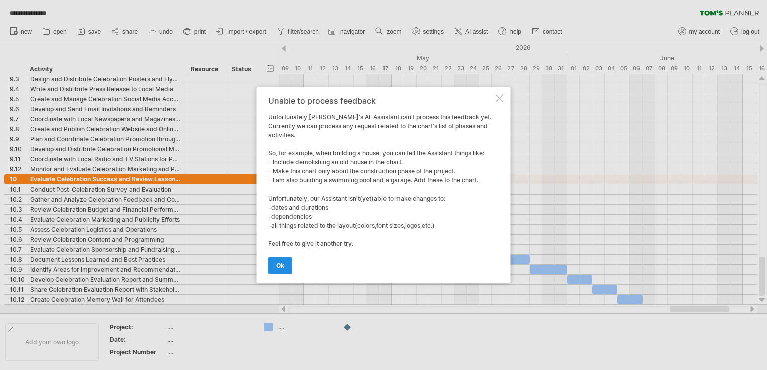
click at [280, 262] on span "ok" at bounding box center [280, 266] width 8 height 8
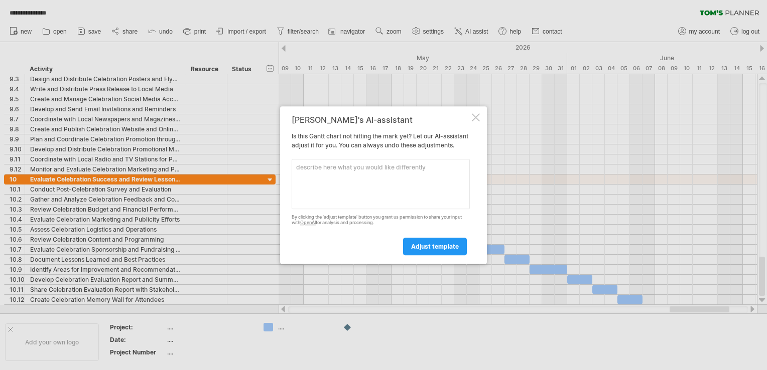
click at [475, 114] on div at bounding box center [476, 117] width 8 height 8
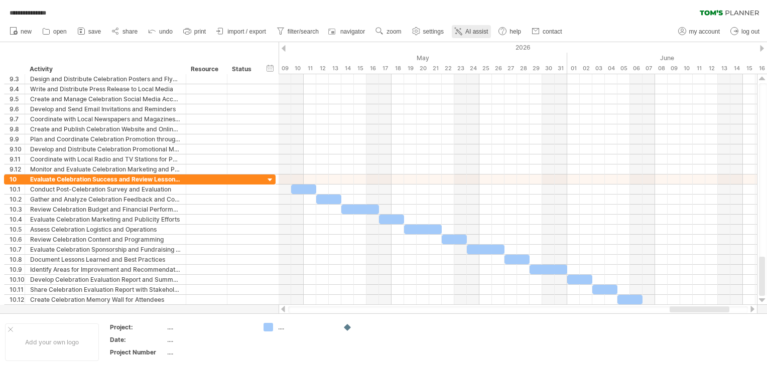
click at [477, 31] on span "AI assist" at bounding box center [476, 31] width 23 height 7
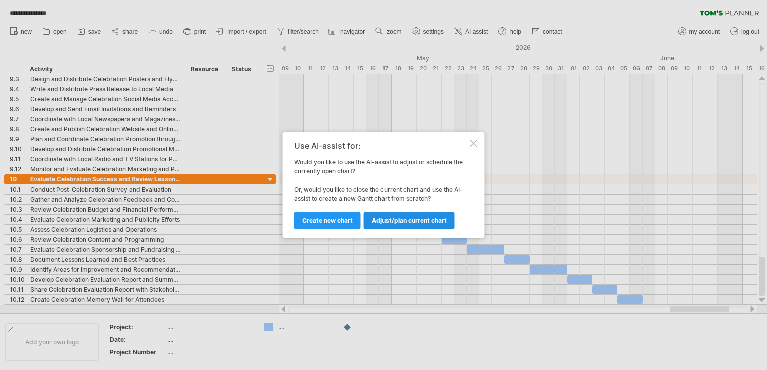
click at [417, 219] on span "Adjust/plan current chart" at bounding box center [409, 221] width 75 height 8
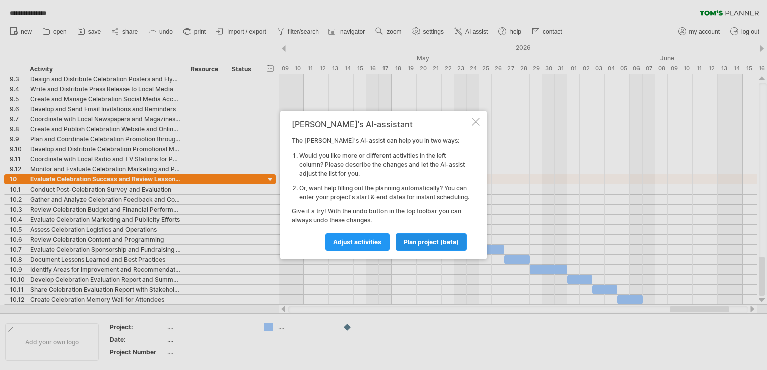
click at [426, 246] on span "plan project (beta)" at bounding box center [430, 242] width 55 height 8
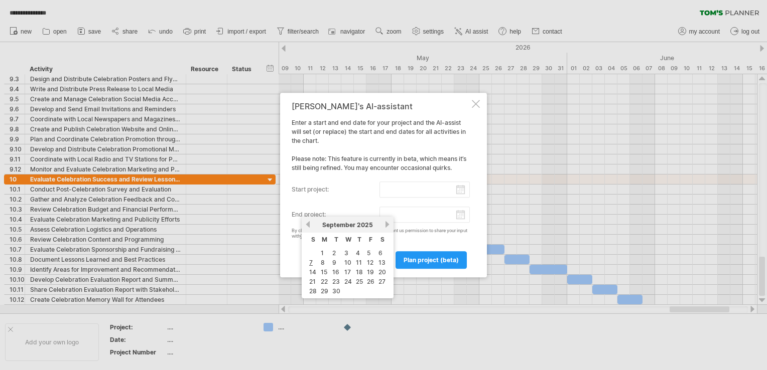
click at [460, 215] on input "end project:" at bounding box center [424, 215] width 91 height 16
click at [386, 225] on link "next" at bounding box center [387, 225] width 8 height 8
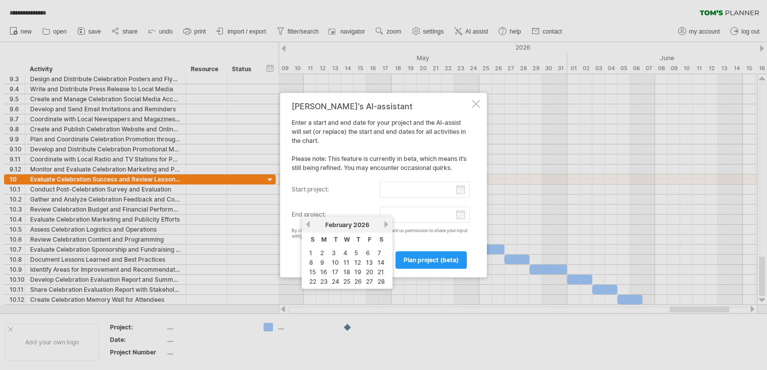
click at [386, 225] on link "next" at bounding box center [386, 225] width 8 height 8
click at [386, 225] on link "next" at bounding box center [387, 225] width 8 height 8
click at [338, 286] on link "30" at bounding box center [336, 291] width 10 height 10
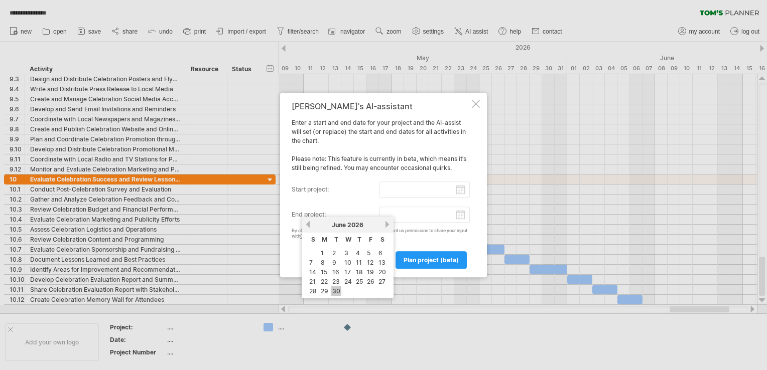
type input "********"
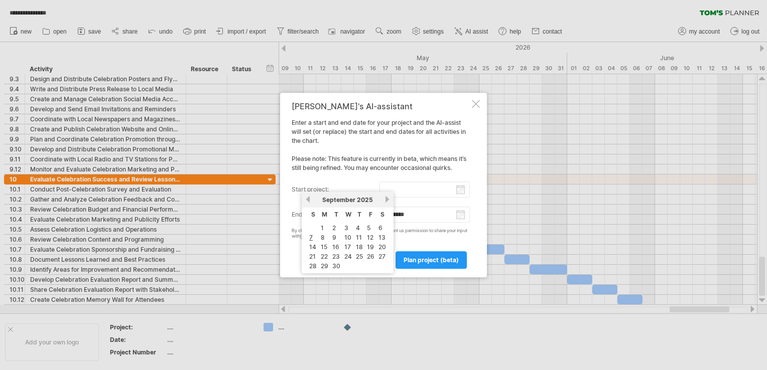
click at [458, 190] on input "start project:" at bounding box center [424, 190] width 91 height 16
click at [322, 246] on link "15" at bounding box center [324, 247] width 9 height 10
type input "********"
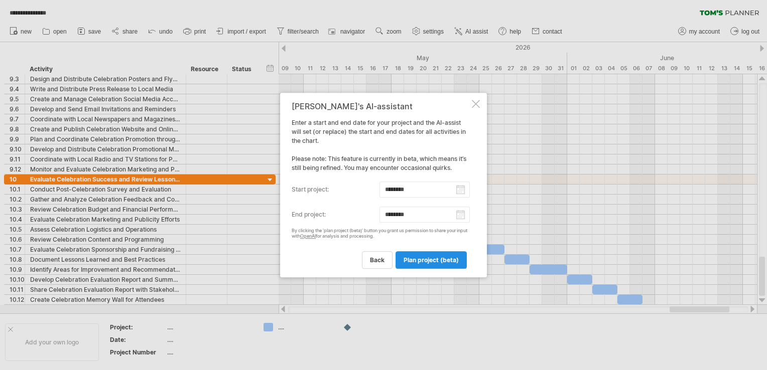
click at [439, 259] on span "plan project (beta)" at bounding box center [430, 260] width 55 height 8
